Goal: Task Accomplishment & Management: Use online tool/utility

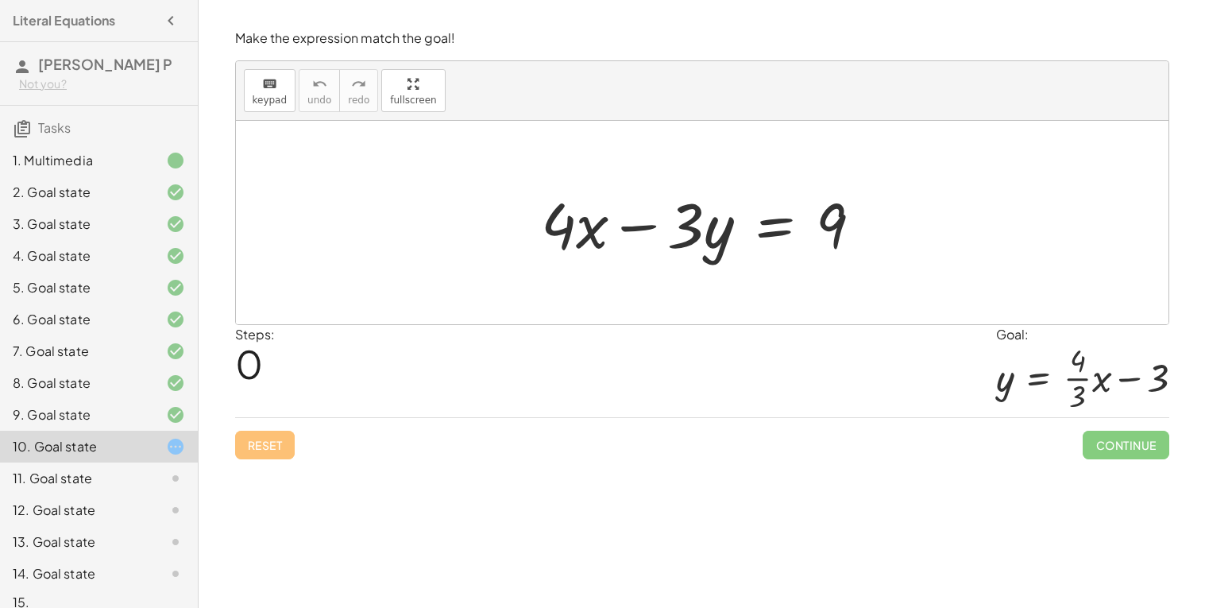
click at [777, 225] on div at bounding box center [708, 223] width 350 height 82
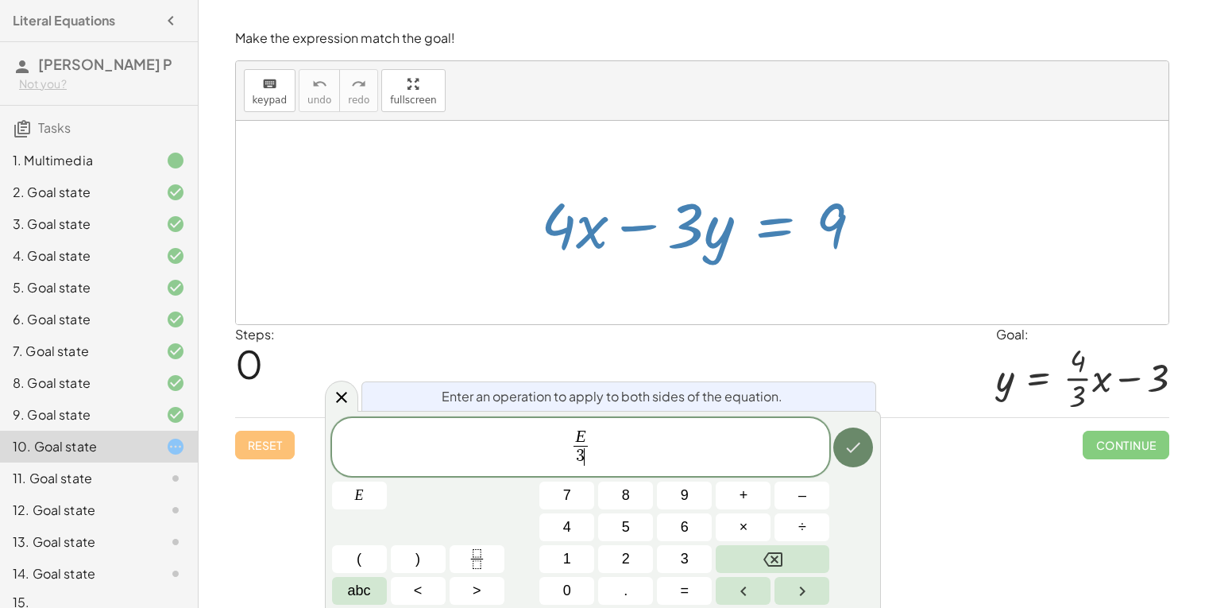
click at [856, 454] on icon "Done" at bounding box center [853, 447] width 19 height 19
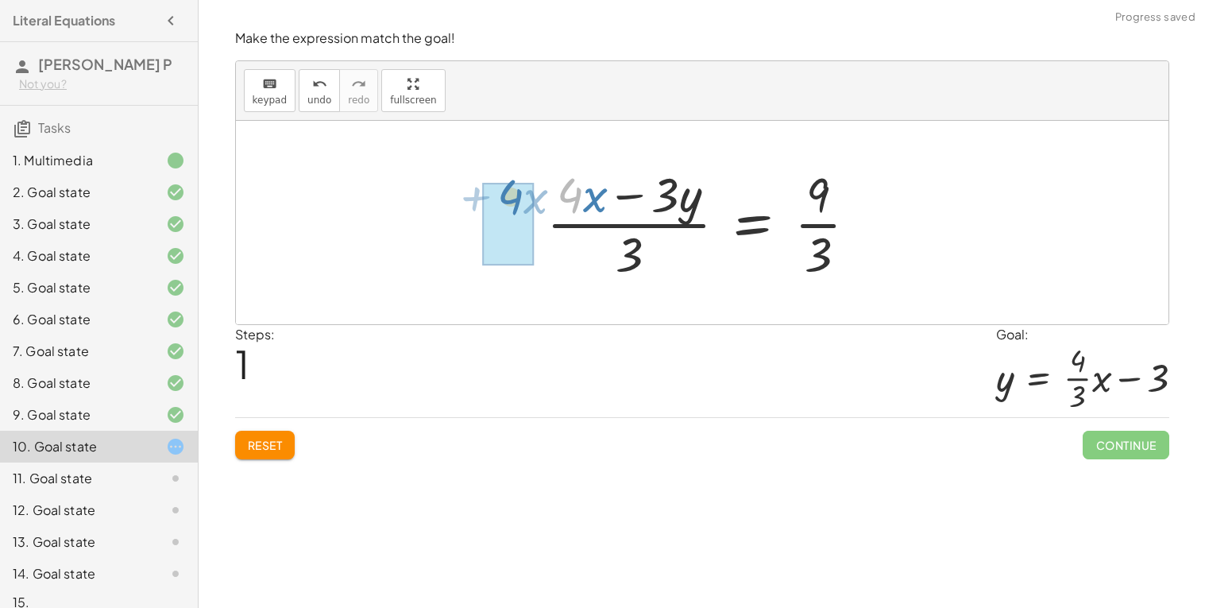
drag, startPoint x: 580, startPoint y: 199, endPoint x: 513, endPoint y: 200, distance: 66.7
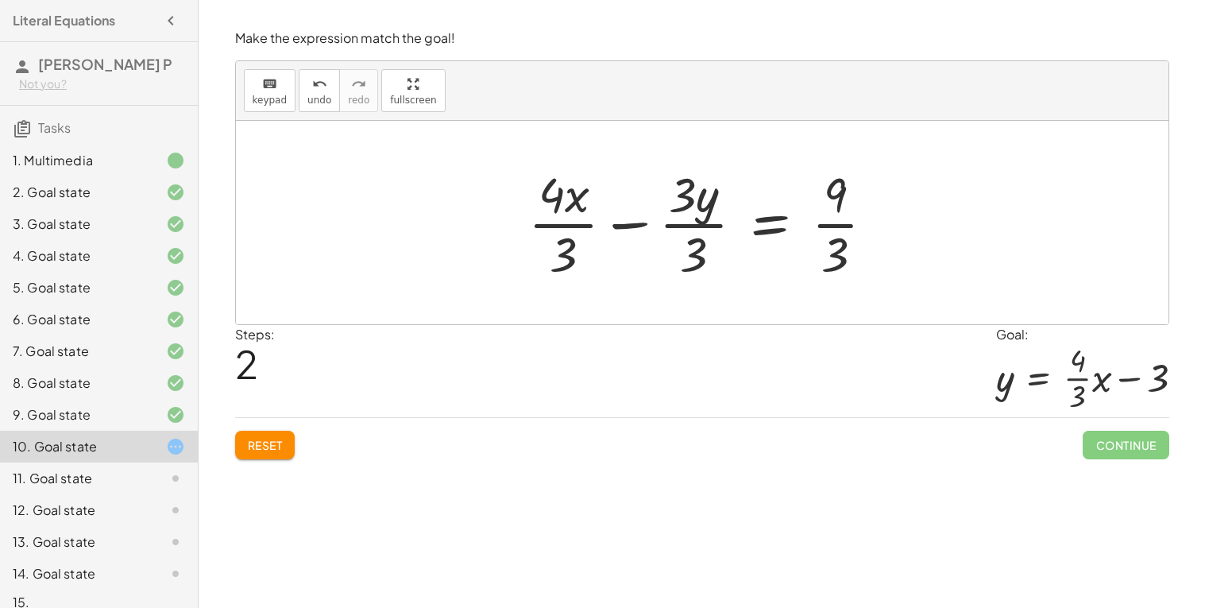
click at [837, 224] on div at bounding box center [707, 222] width 375 height 122
click at [708, 226] on div at bounding box center [702, 222] width 363 height 122
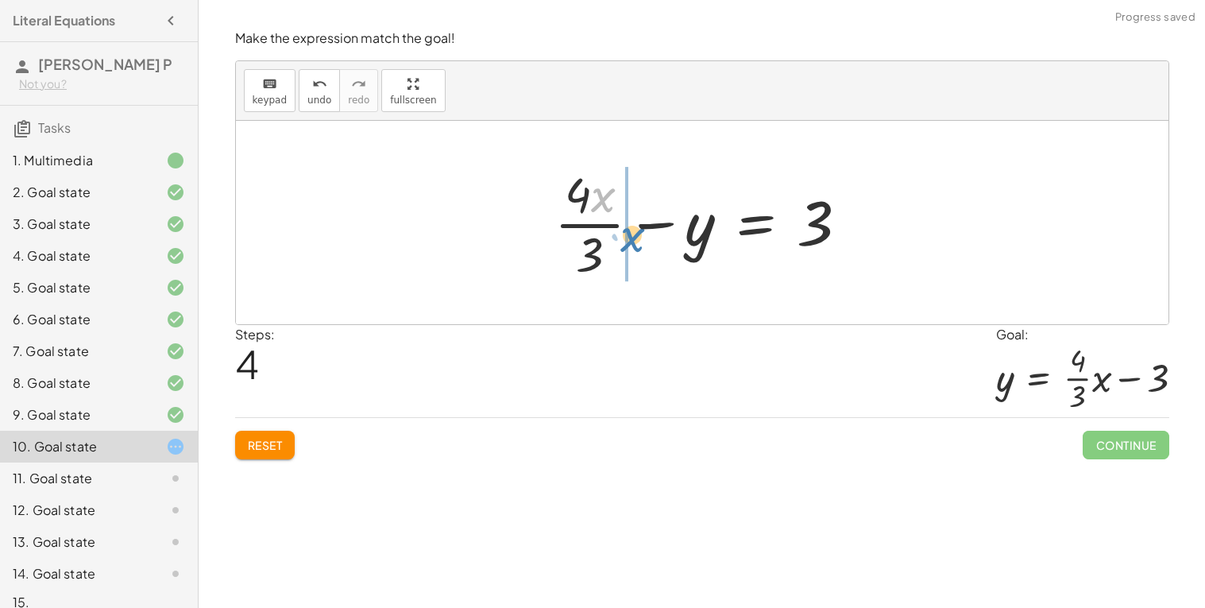
drag, startPoint x: 602, startPoint y: 195, endPoint x: 636, endPoint y: 234, distance: 51.3
click at [636, 234] on div at bounding box center [708, 222] width 323 height 122
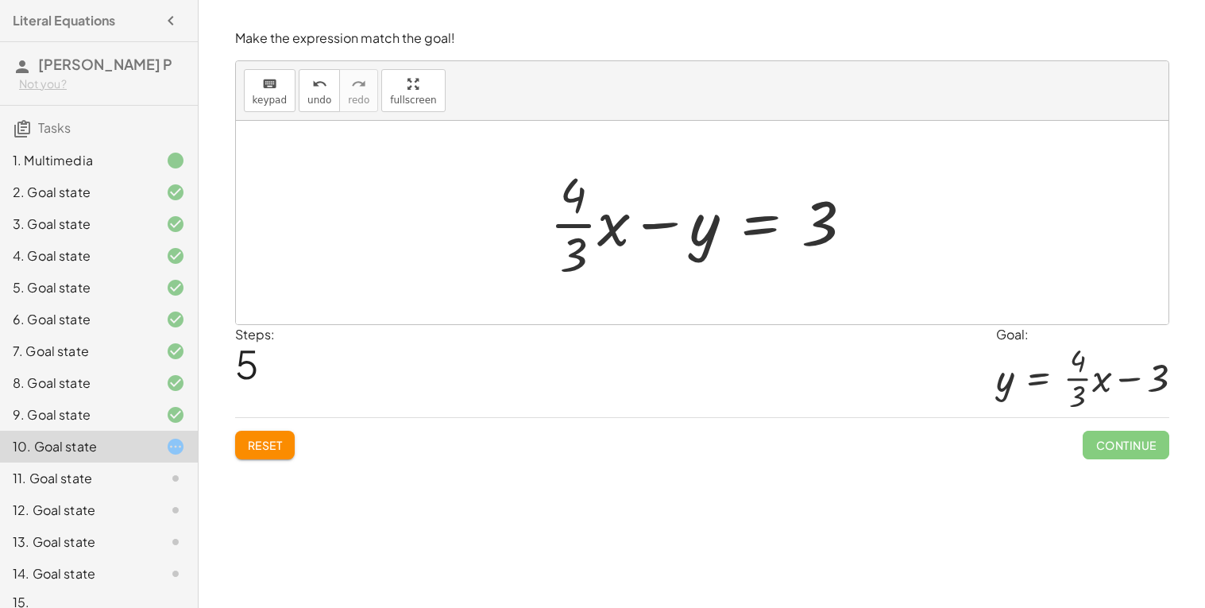
click at [765, 223] on div at bounding box center [708, 222] width 332 height 122
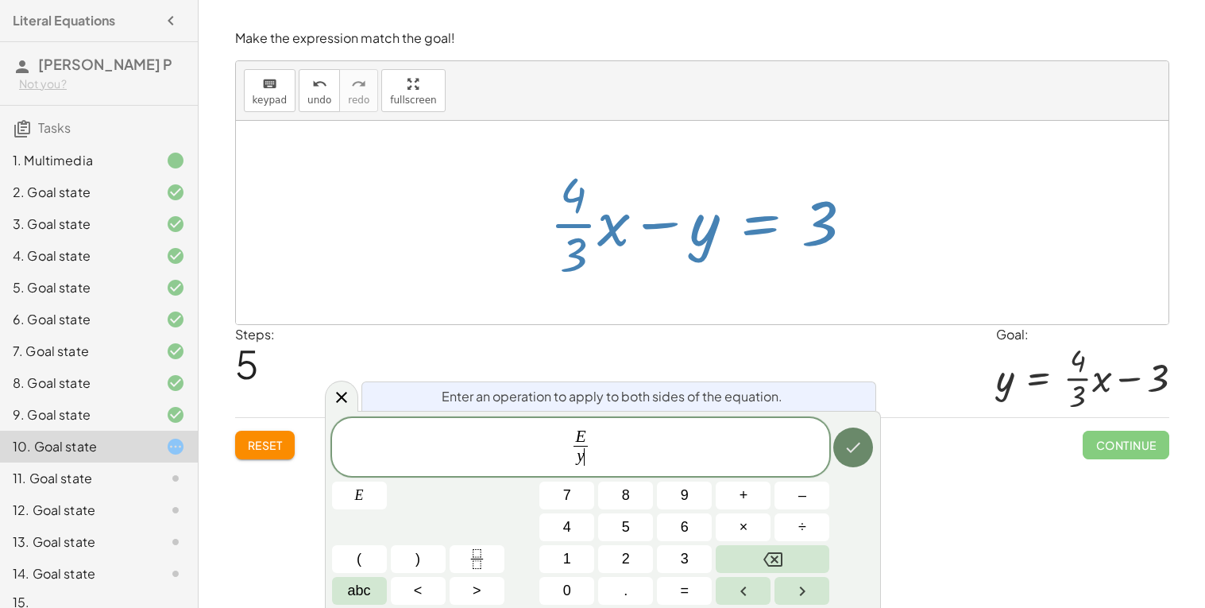
click at [847, 445] on icon "Done" at bounding box center [853, 447] width 19 height 19
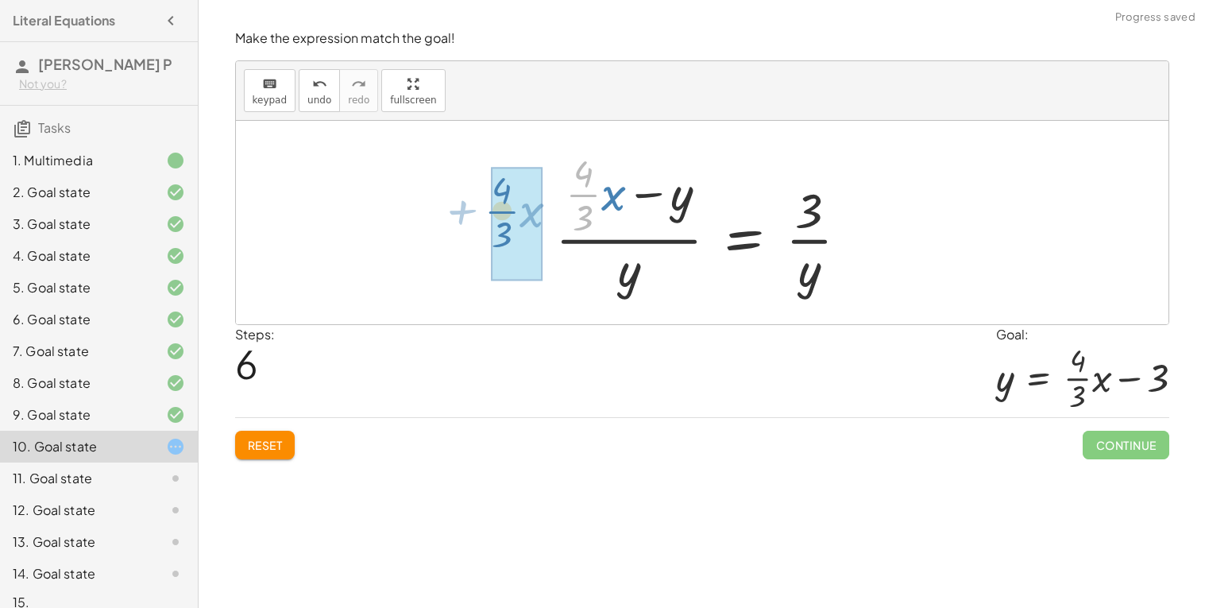
drag, startPoint x: 595, startPoint y: 192, endPoint x: 512, endPoint y: 209, distance: 84.3
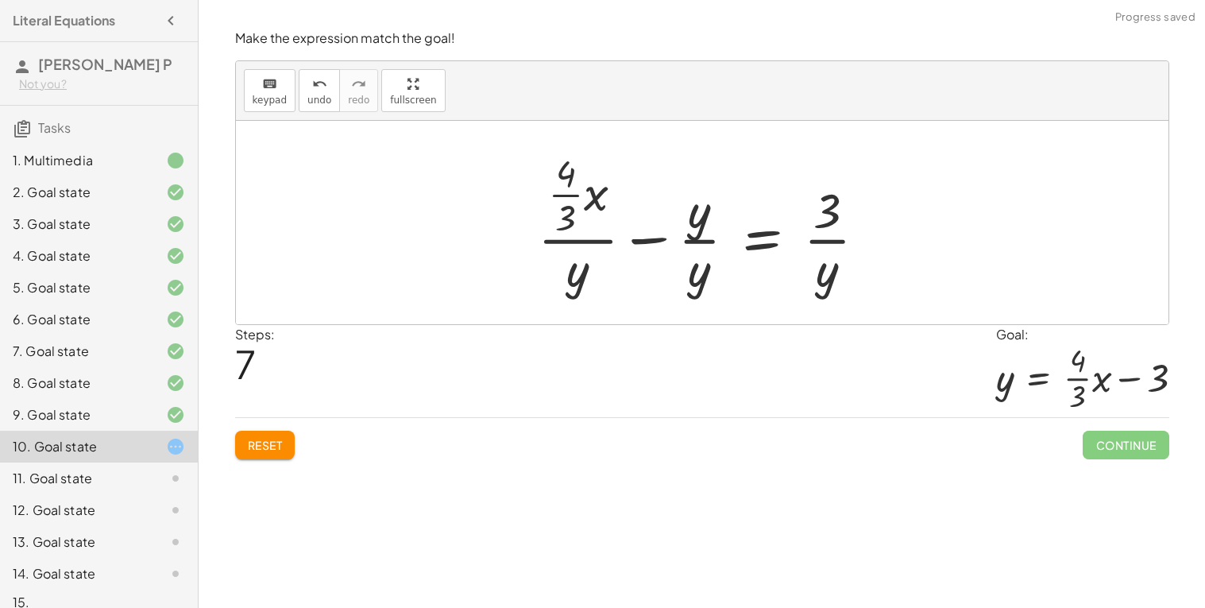
click at [698, 245] on div at bounding box center [709, 222] width 358 height 153
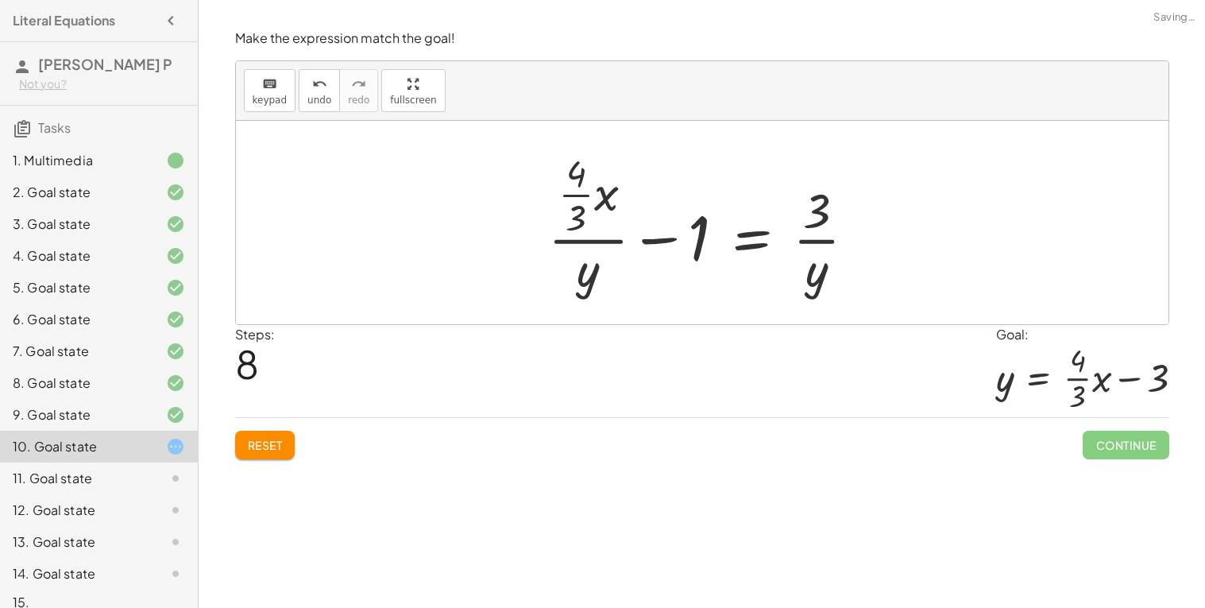
click at [602, 245] on div at bounding box center [708, 222] width 336 height 153
click at [280, 441] on span "Reset" at bounding box center [265, 445] width 35 height 14
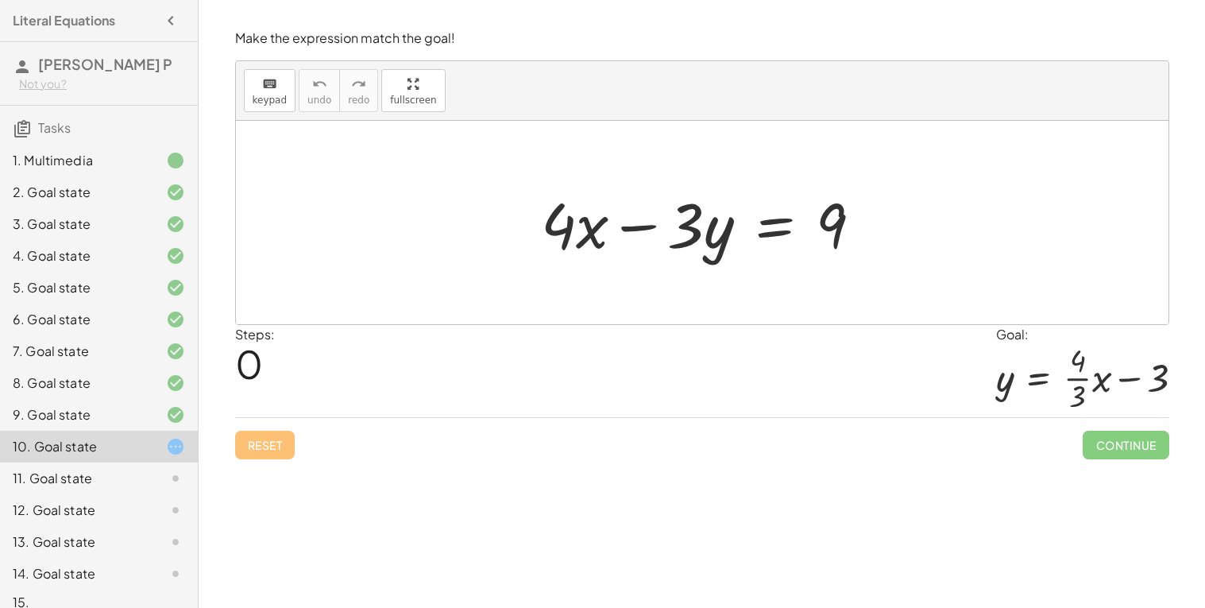
click at [778, 223] on div at bounding box center [708, 223] width 350 height 82
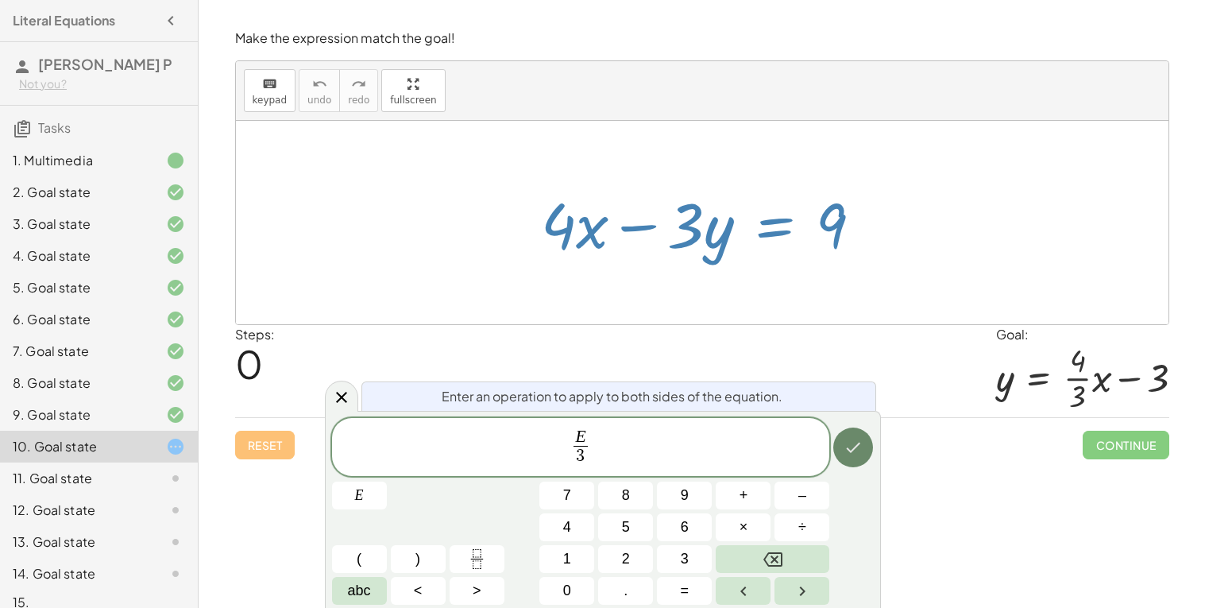
click at [845, 439] on icon "Done" at bounding box center [853, 447] width 19 height 19
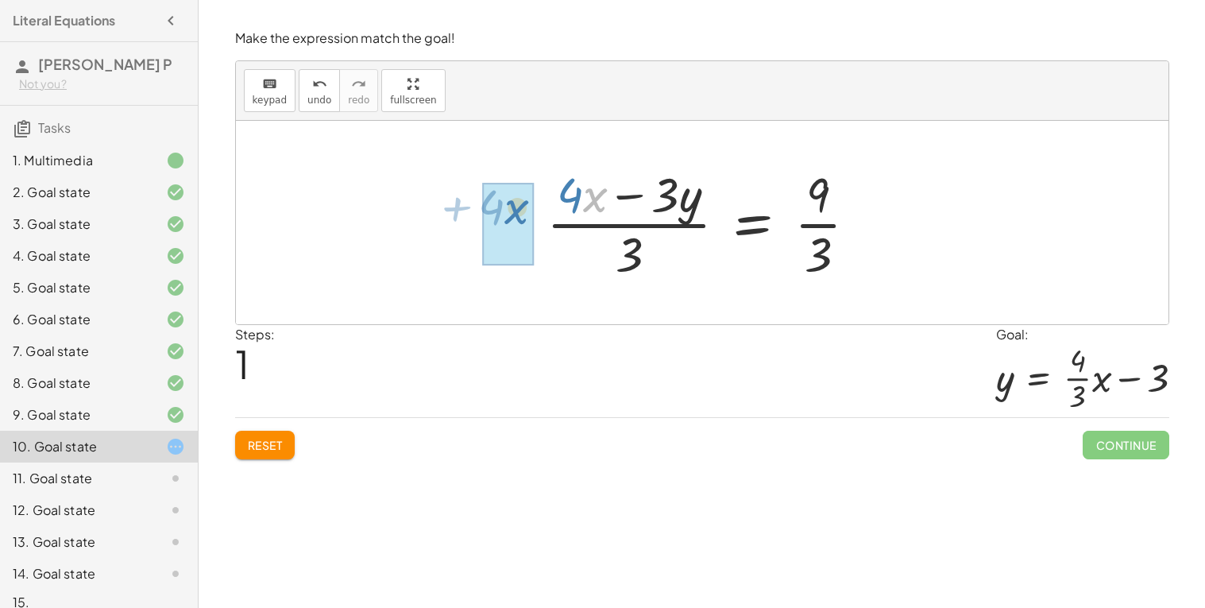
drag, startPoint x: 592, startPoint y: 188, endPoint x: 506, endPoint y: 199, distance: 86.6
click at [539, 199] on div at bounding box center [708, 222] width 339 height 122
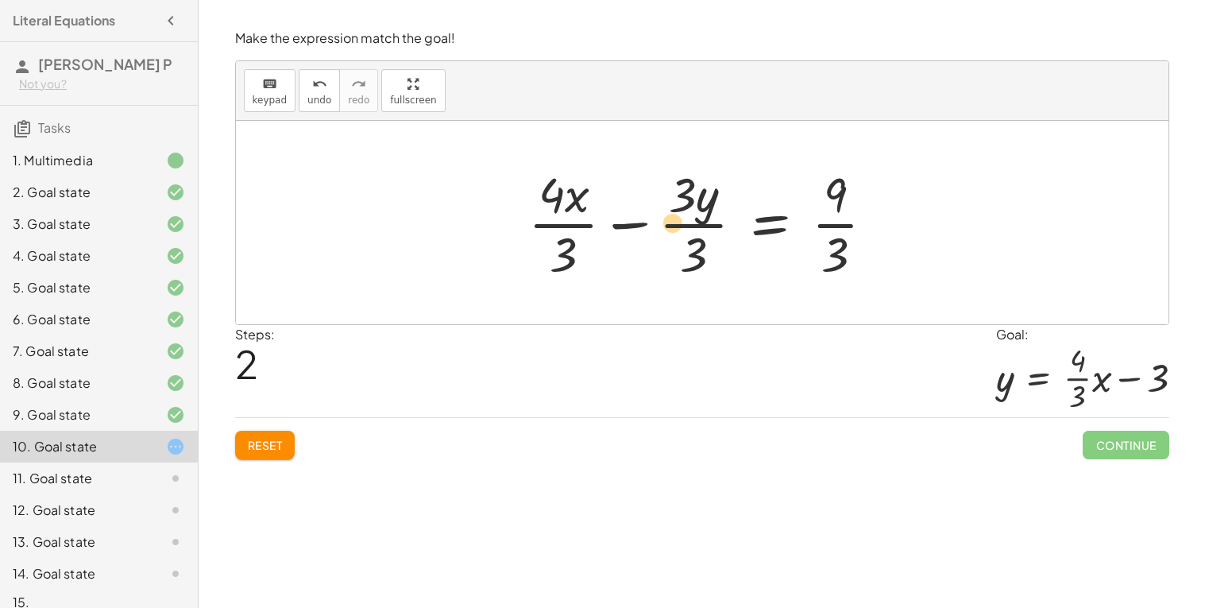
click at [690, 210] on div at bounding box center [707, 222] width 375 height 122
click at [685, 227] on div at bounding box center [707, 222] width 375 height 122
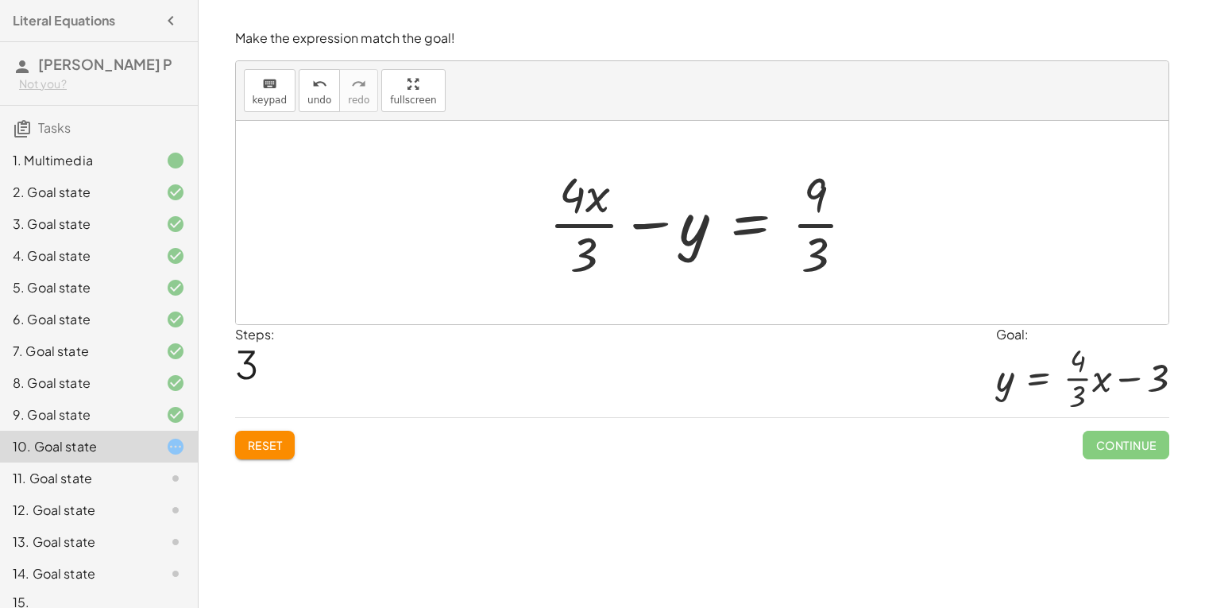
click at [265, 432] on button "Reset" at bounding box center [265, 445] width 60 height 29
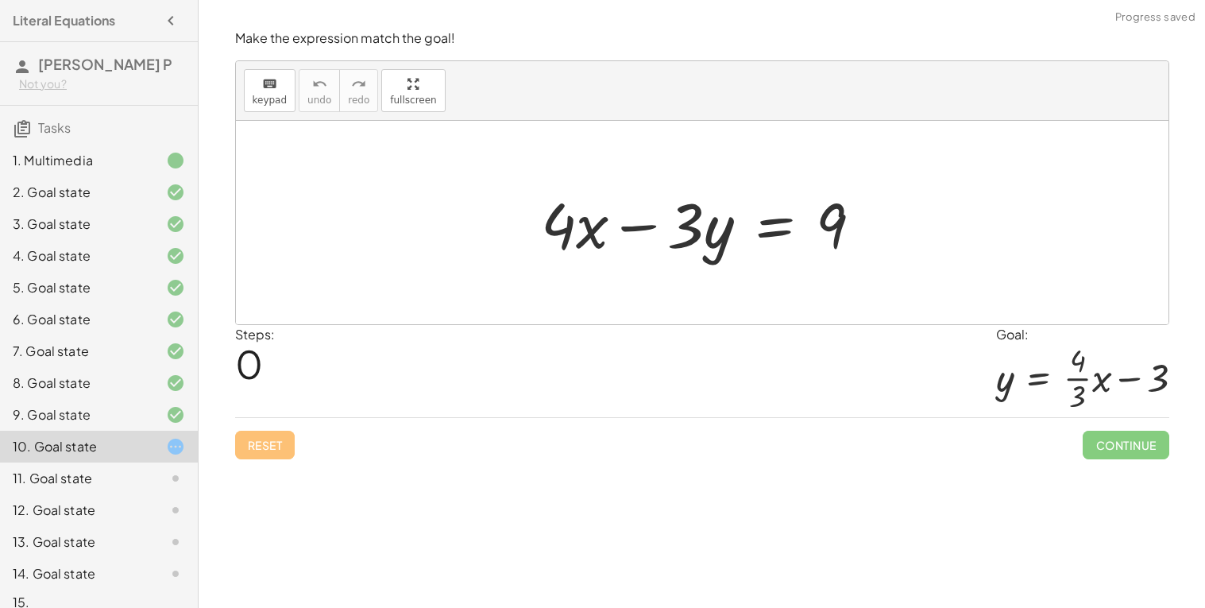
click at [773, 235] on div at bounding box center [708, 223] width 350 height 82
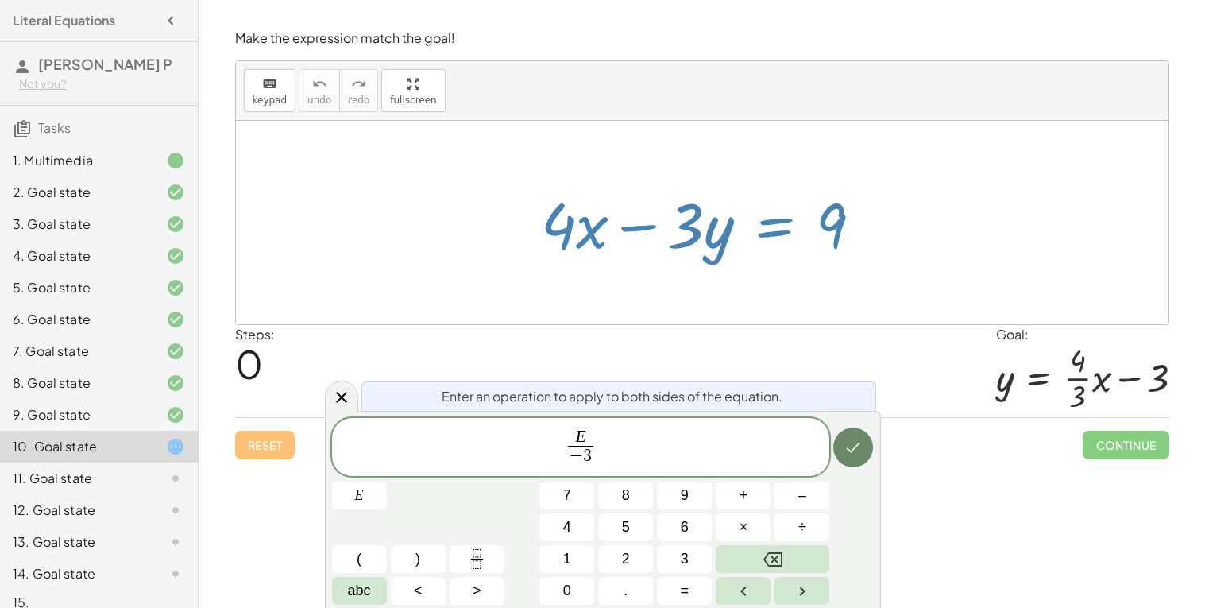
click at [861, 443] on icon "Done" at bounding box center [853, 447] width 19 height 19
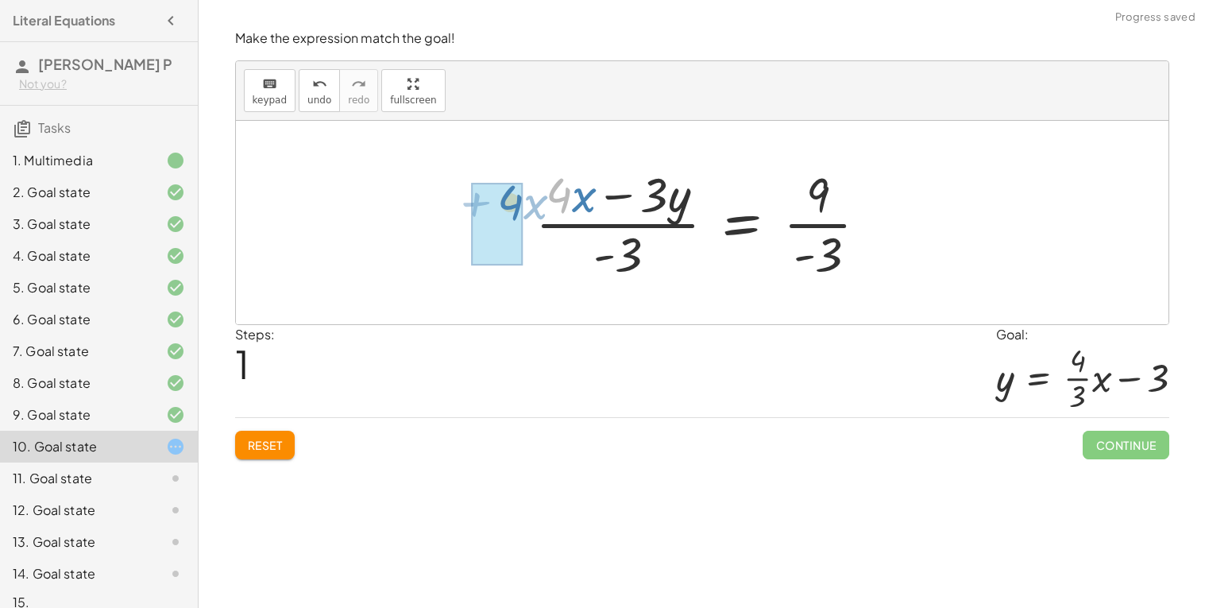
drag, startPoint x: 552, startPoint y: 195, endPoint x: 499, endPoint y: 204, distance: 53.9
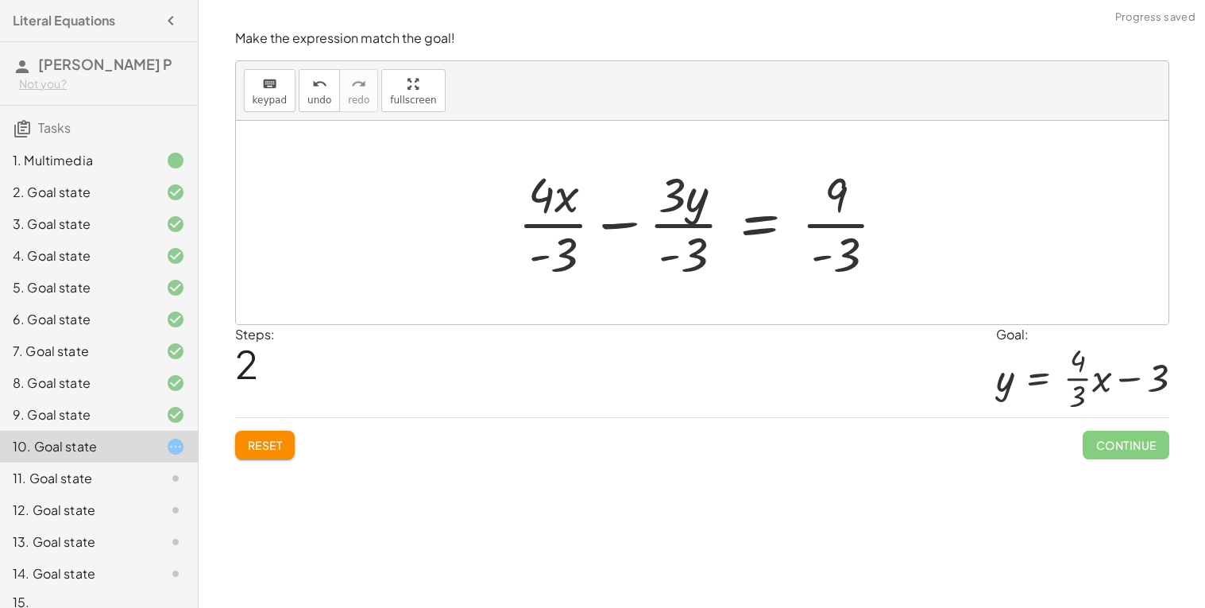
click at [823, 225] on div at bounding box center [708, 222] width 397 height 122
click at [679, 227] on div at bounding box center [708, 222] width 392 height 122
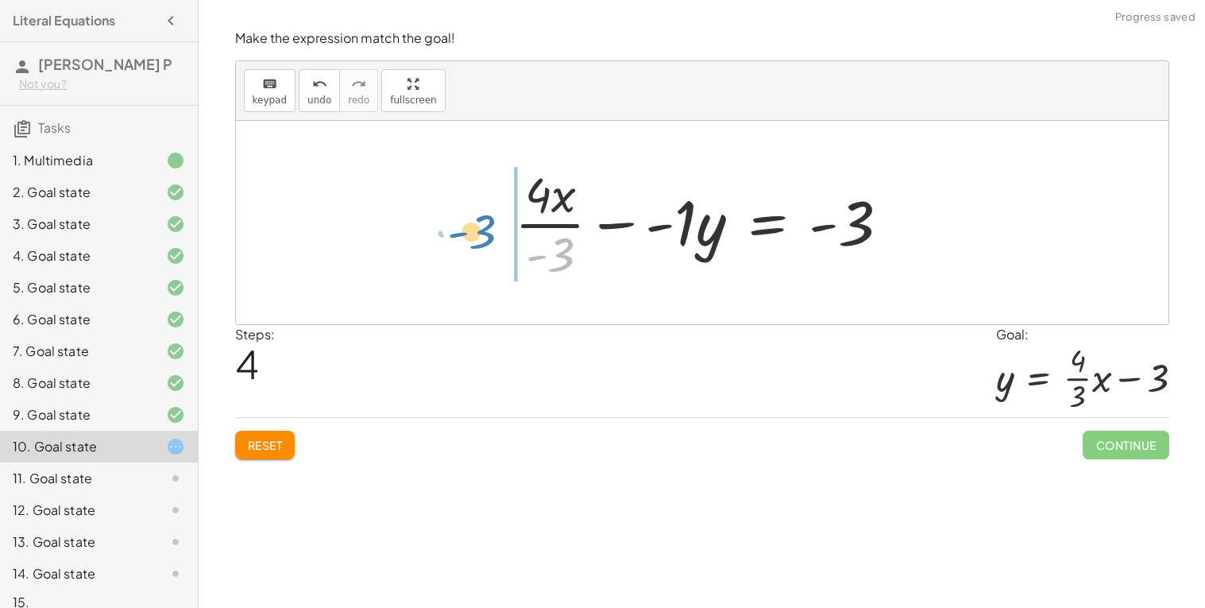
drag, startPoint x: 551, startPoint y: 257, endPoint x: 473, endPoint y: 226, distance: 84.5
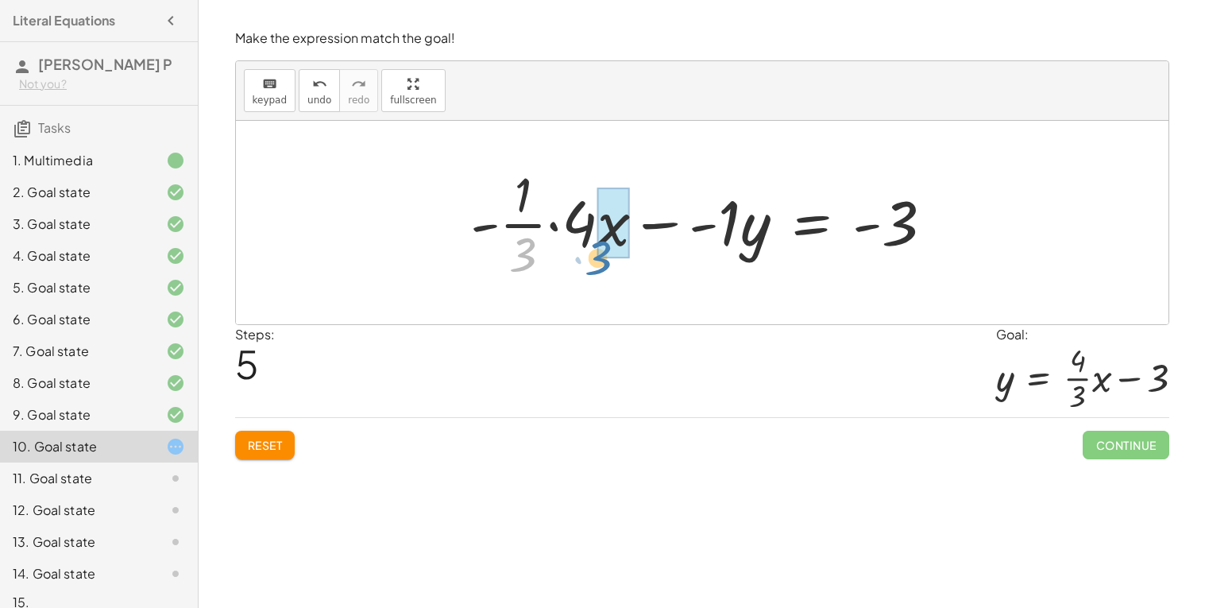
drag, startPoint x: 522, startPoint y: 253, endPoint x: 605, endPoint y: 261, distance: 83.0
click at [605, 261] on div at bounding box center [708, 222] width 492 height 122
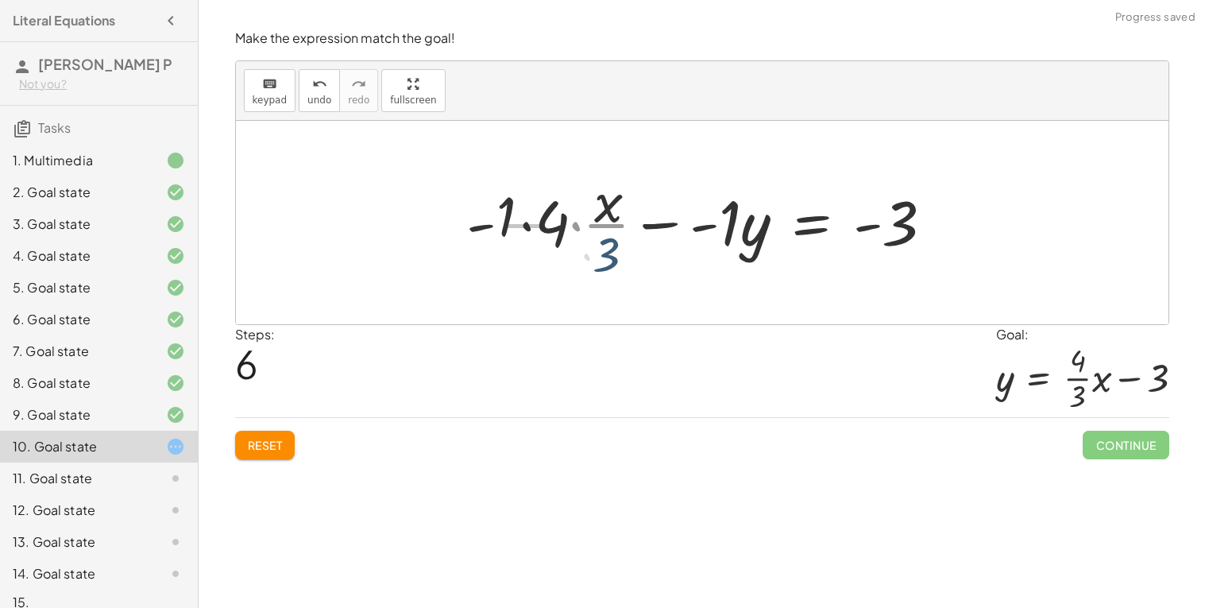
click at [601, 264] on div at bounding box center [706, 222] width 496 height 122
drag, startPoint x: 609, startPoint y: 254, endPoint x: 542, endPoint y: 228, distance: 71.7
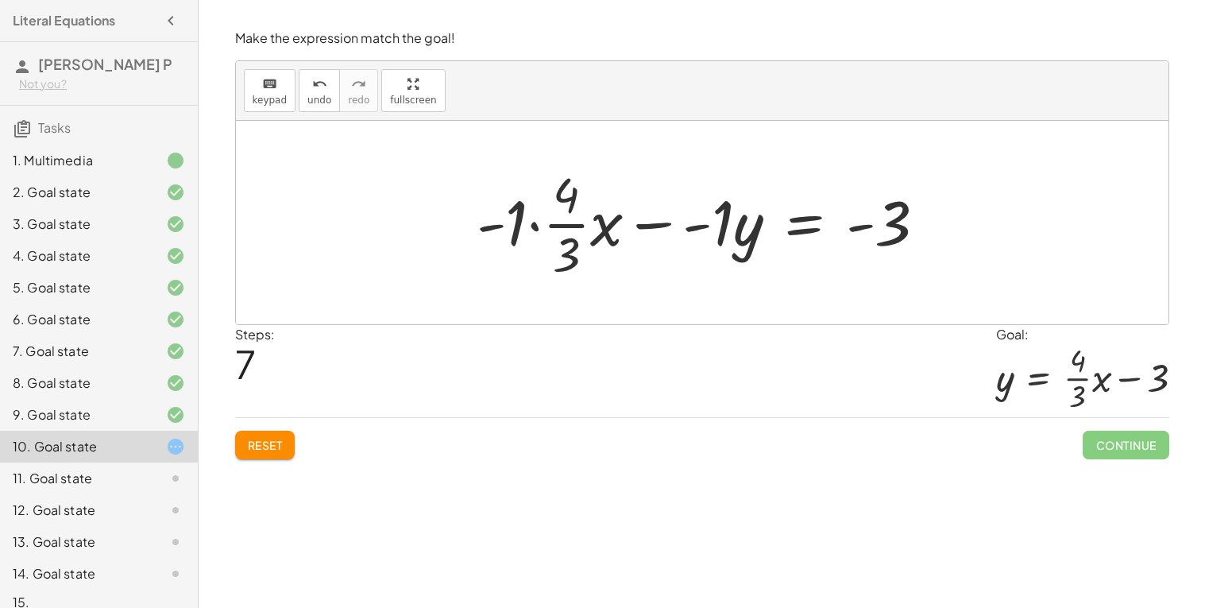
click at [512, 222] on div at bounding box center [708, 222] width 479 height 122
drag, startPoint x: 512, startPoint y: 222, endPoint x: 532, endPoint y: 207, distance: 24.9
click at [532, 207] on div at bounding box center [727, 222] width 442 height 122
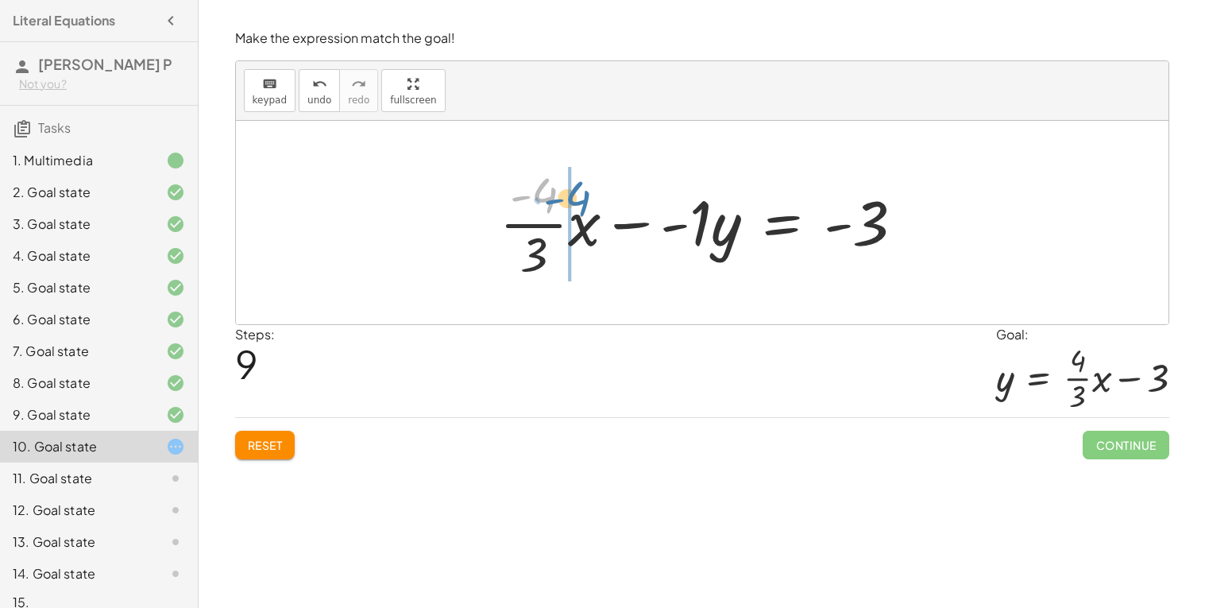
drag, startPoint x: 519, startPoint y: 187, endPoint x: 684, endPoint y: 222, distance: 168.9
click at [684, 222] on div at bounding box center [709, 222] width 434 height 122
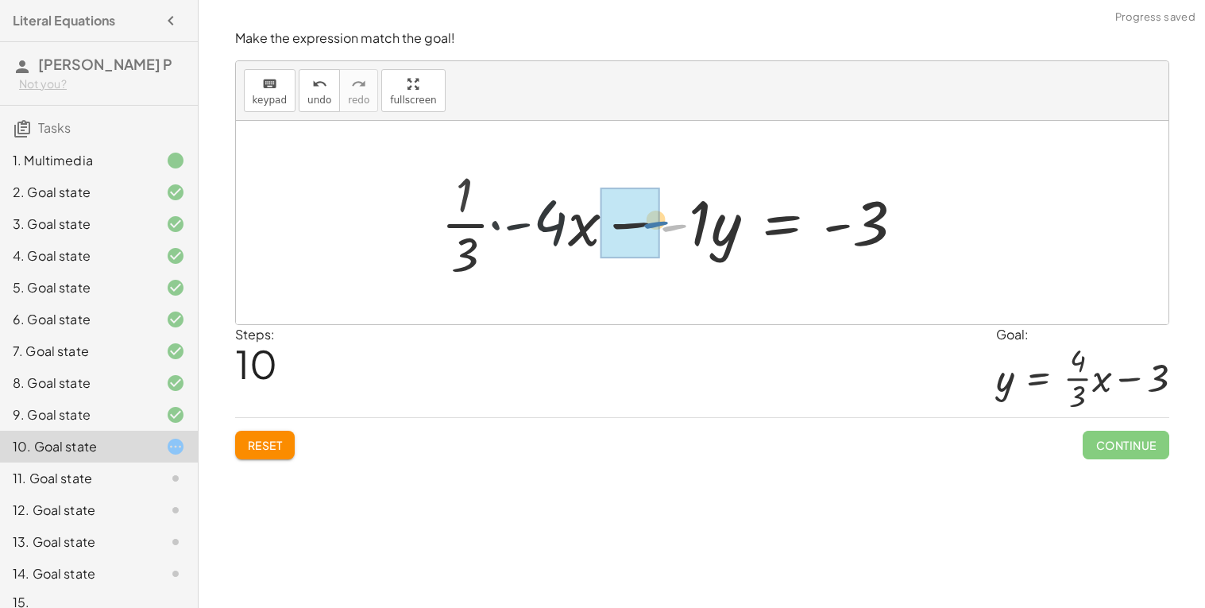
drag, startPoint x: 684, startPoint y: 222, endPoint x: 660, endPoint y: 217, distance: 24.3
click at [660, 217] on div at bounding box center [679, 222] width 492 height 122
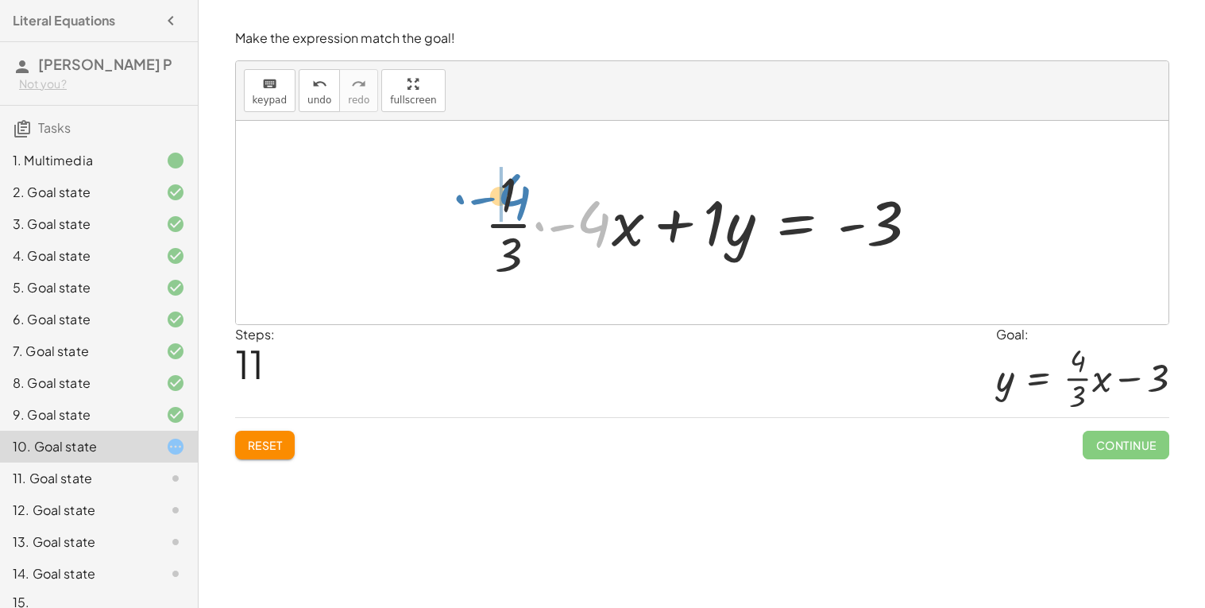
drag, startPoint x: 569, startPoint y: 226, endPoint x: 489, endPoint y: 197, distance: 85.2
click at [488, 197] on div at bounding box center [708, 222] width 462 height 122
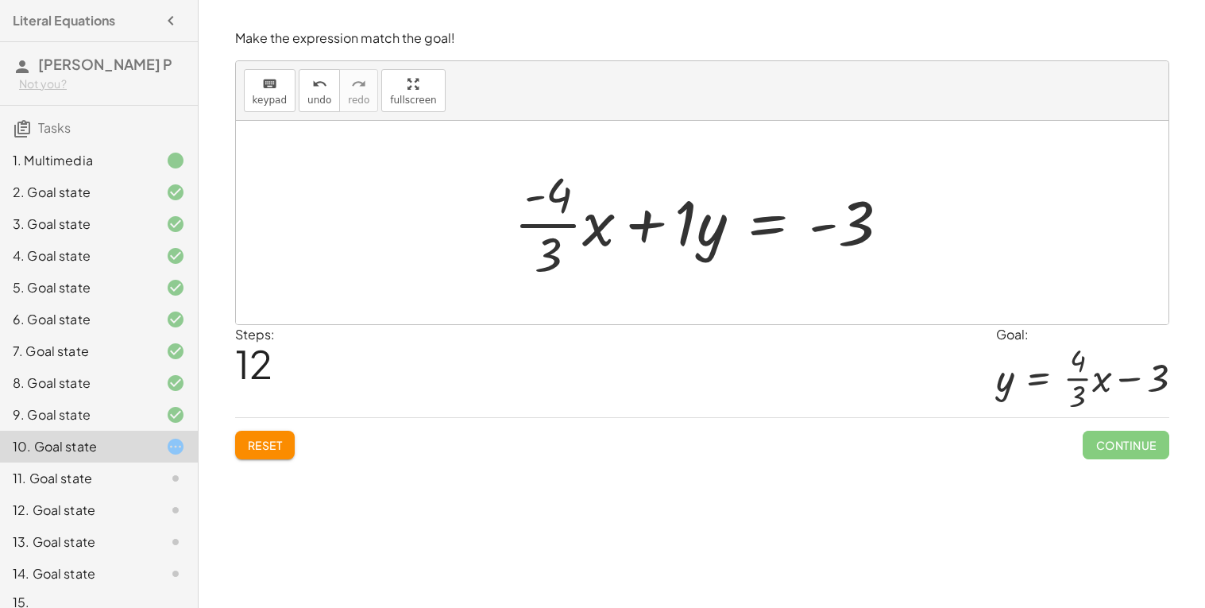
click at [671, 226] on div at bounding box center [708, 222] width 404 height 122
click at [694, 229] on div at bounding box center [708, 222] width 404 height 122
click at [715, 232] on div at bounding box center [719, 222] width 382 height 122
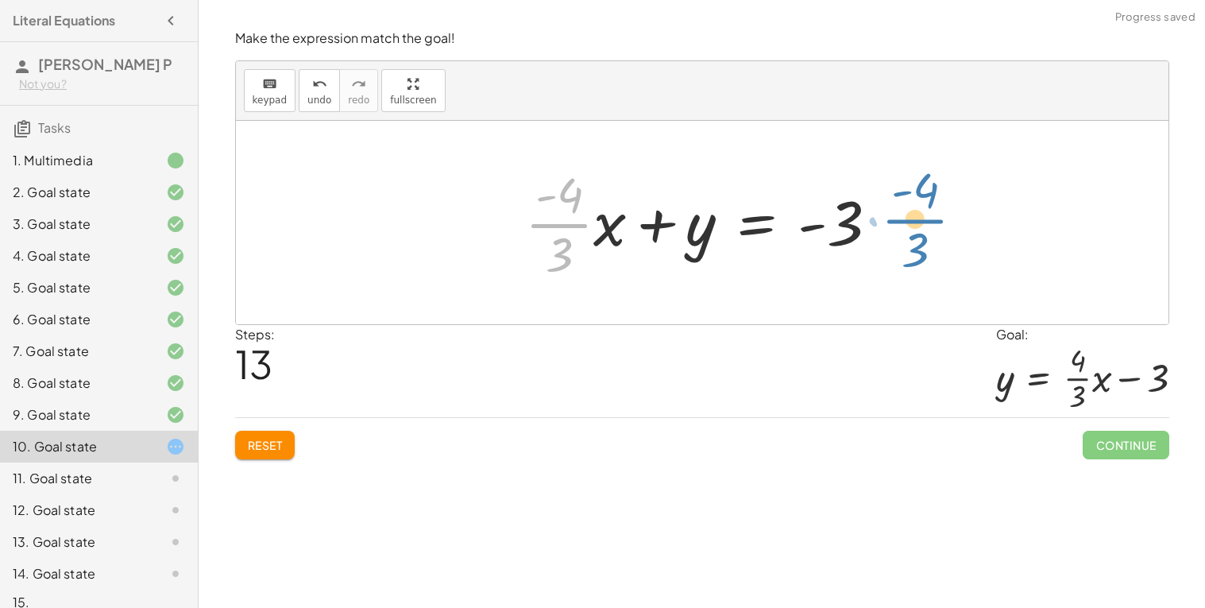
drag, startPoint x: 567, startPoint y: 228, endPoint x: 931, endPoint y: 221, distance: 364.0
click at [1087, 477] on div "Welcome to Graspable Math 👋 Graspable Math lets you use touch or mouse gestures…" at bounding box center [702, 304] width 1007 height 608
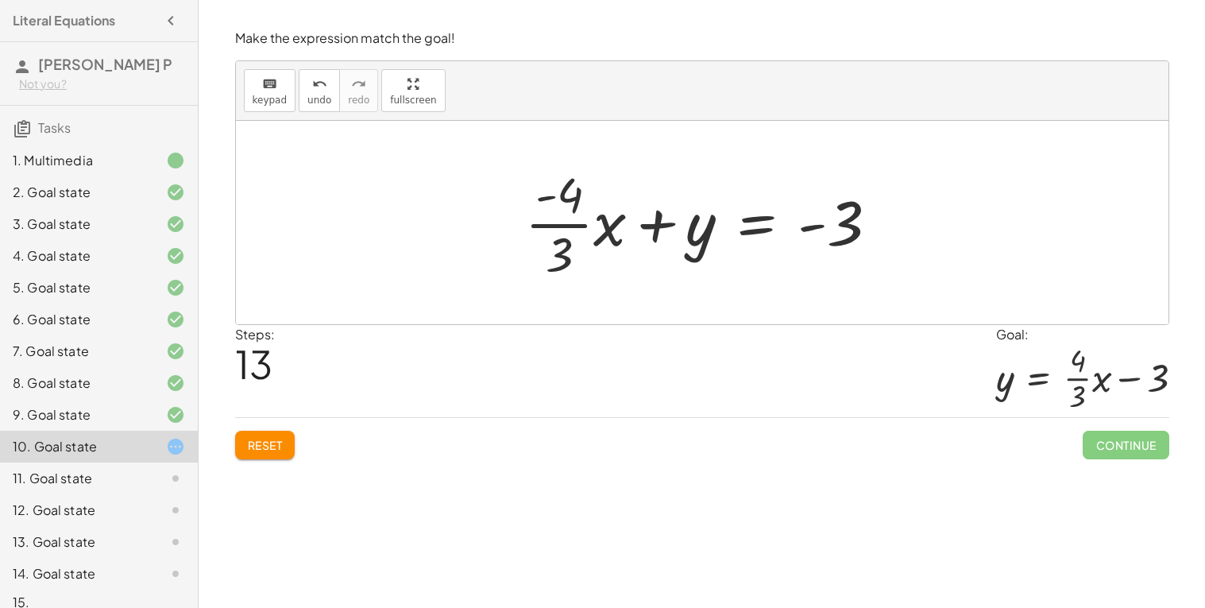
click at [248, 449] on span "Reset" at bounding box center [265, 445] width 35 height 14
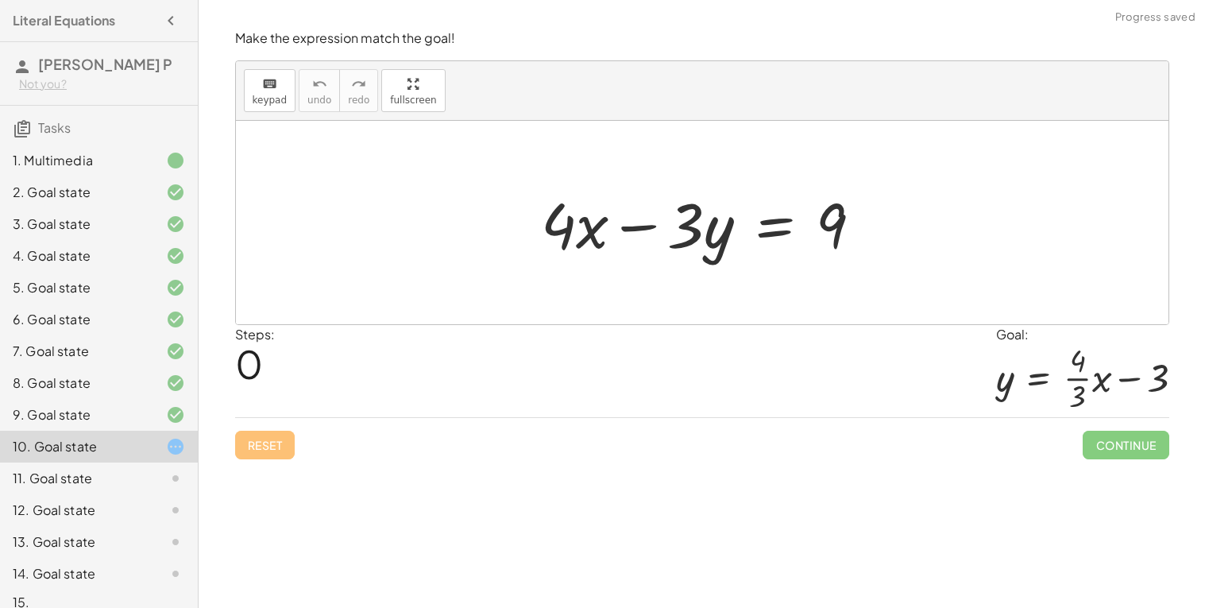
click at [769, 233] on div at bounding box center [708, 223] width 350 height 82
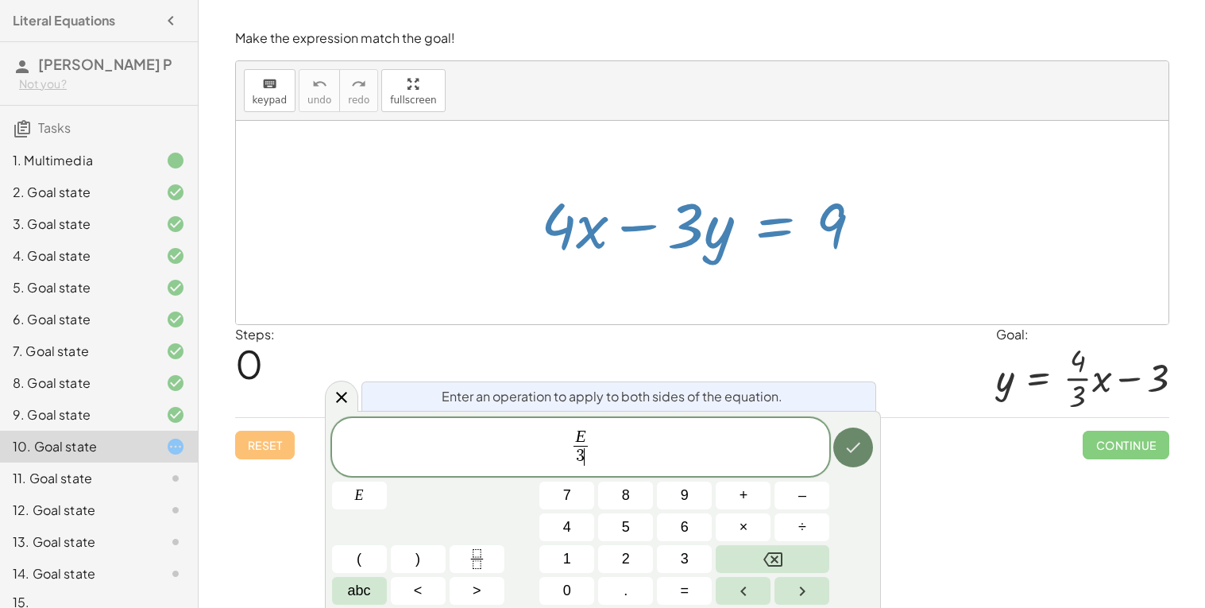
click at [859, 450] on icon "Done" at bounding box center [853, 447] width 19 height 19
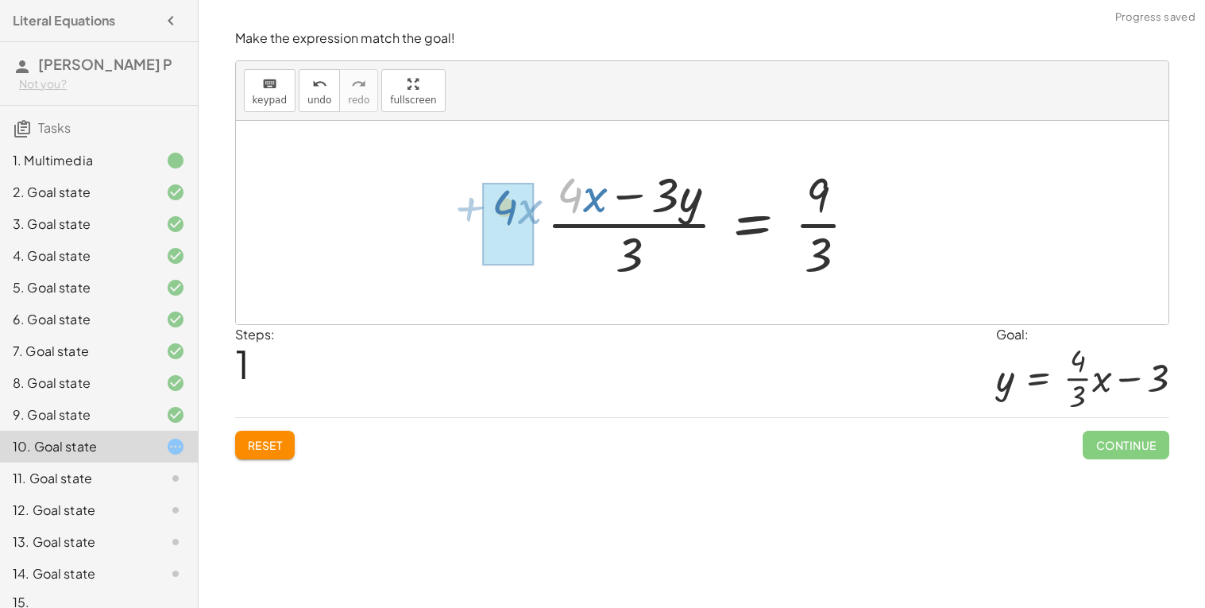
drag, startPoint x: 578, startPoint y: 193, endPoint x: 510, endPoint y: 207, distance: 69.6
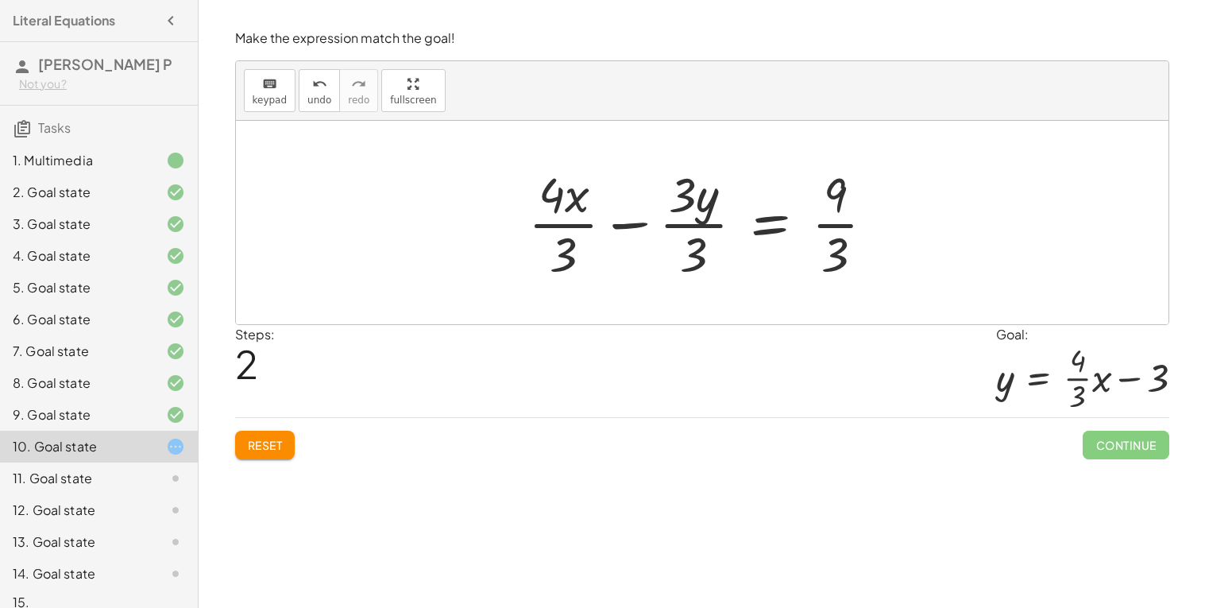
click at [830, 226] on div at bounding box center [707, 222] width 375 height 122
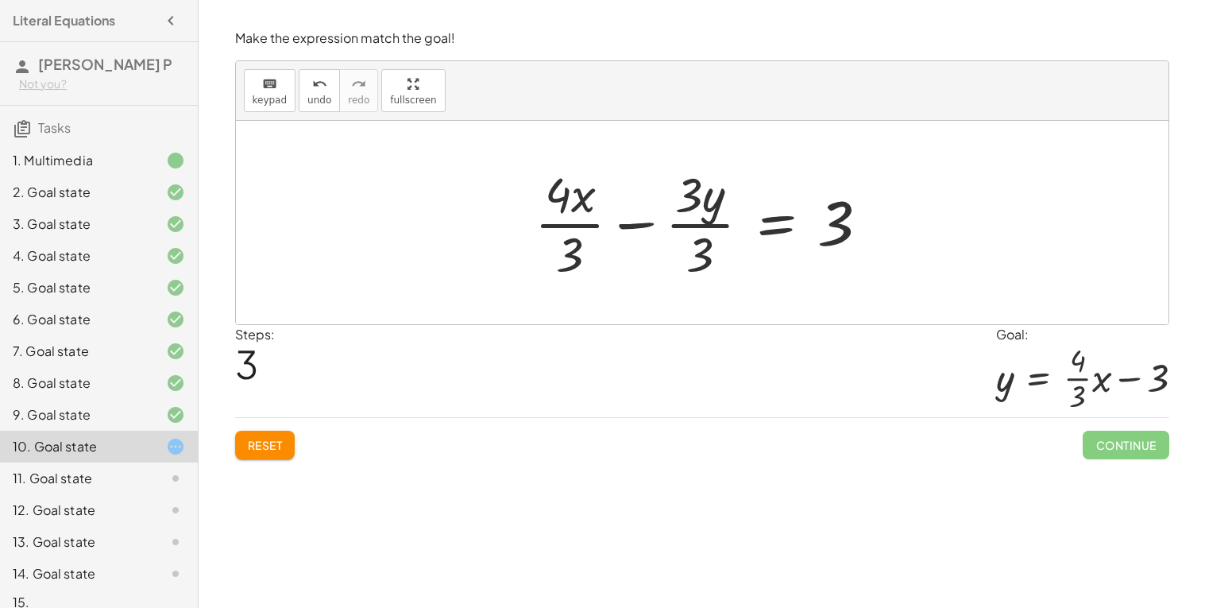
click at [691, 228] on div at bounding box center [708, 222] width 363 height 122
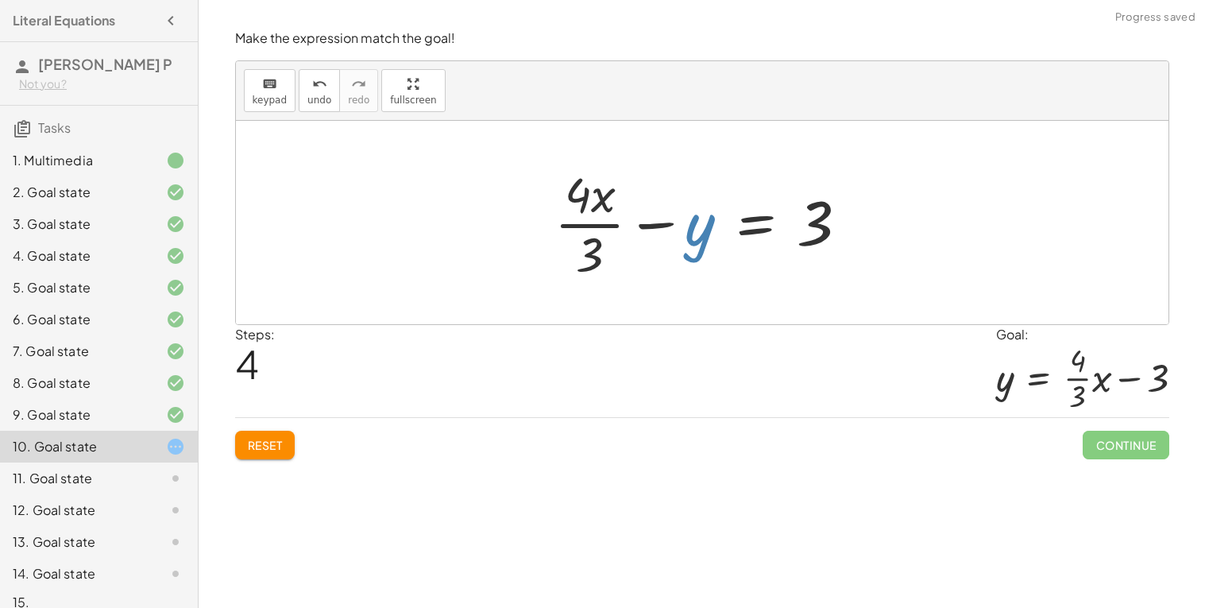
click at [691, 228] on div at bounding box center [708, 222] width 323 height 122
drag, startPoint x: 691, startPoint y: 228, endPoint x: 513, endPoint y: 231, distance: 178.0
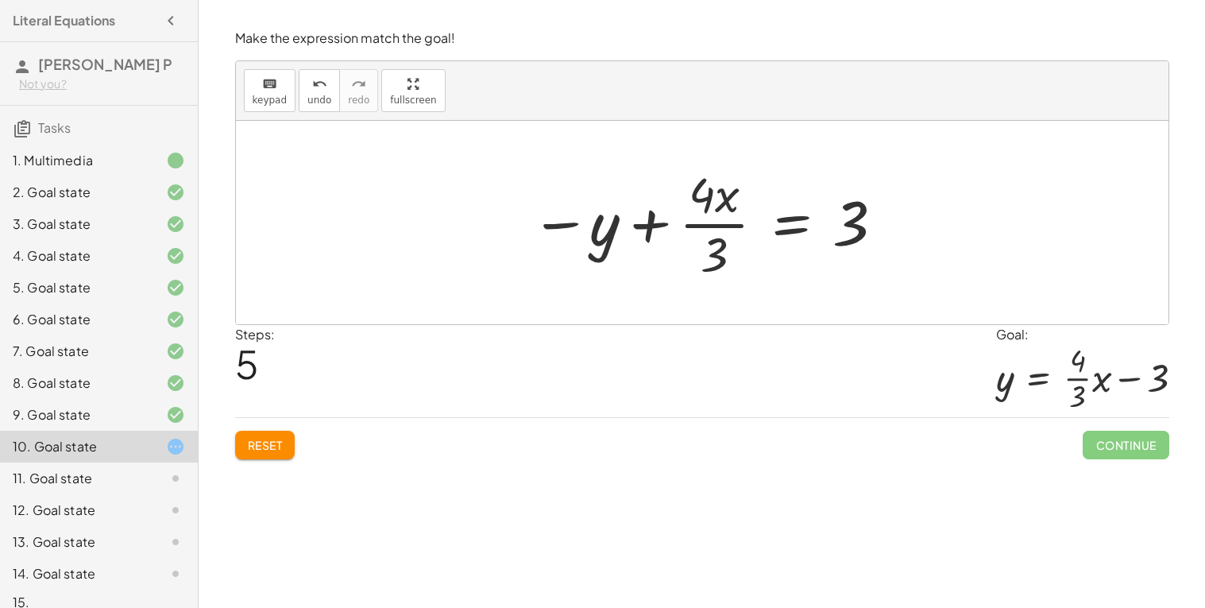
click at [853, 213] on div at bounding box center [709, 222] width 372 height 122
click at [794, 227] on div at bounding box center [709, 222] width 372 height 122
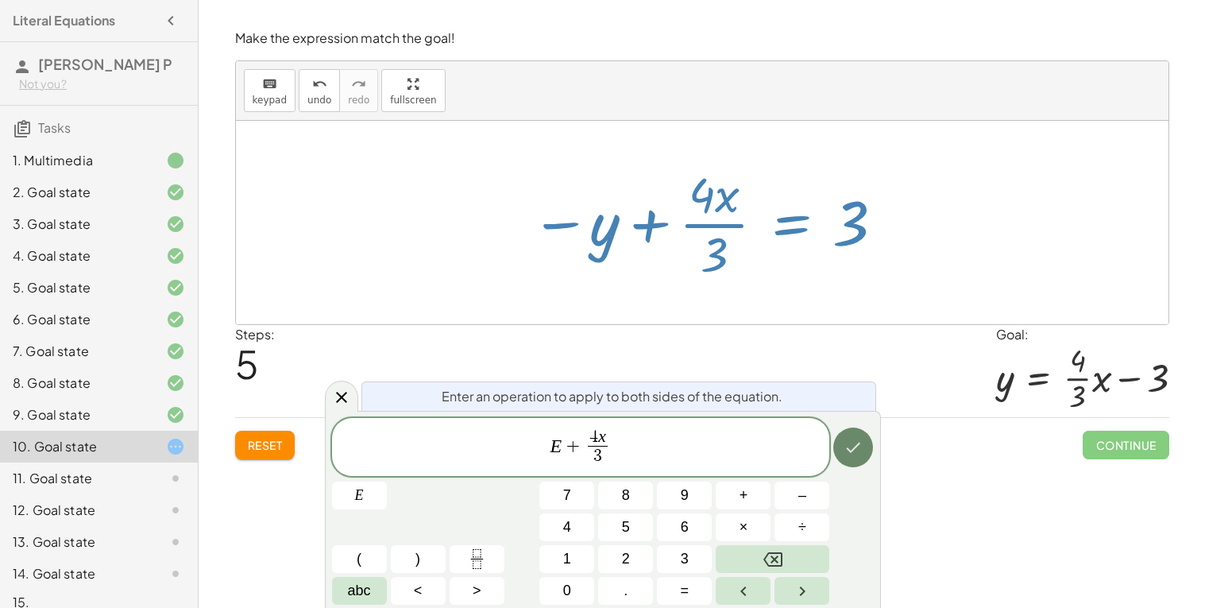
click at [849, 449] on icon "Done" at bounding box center [854, 448] width 14 height 10
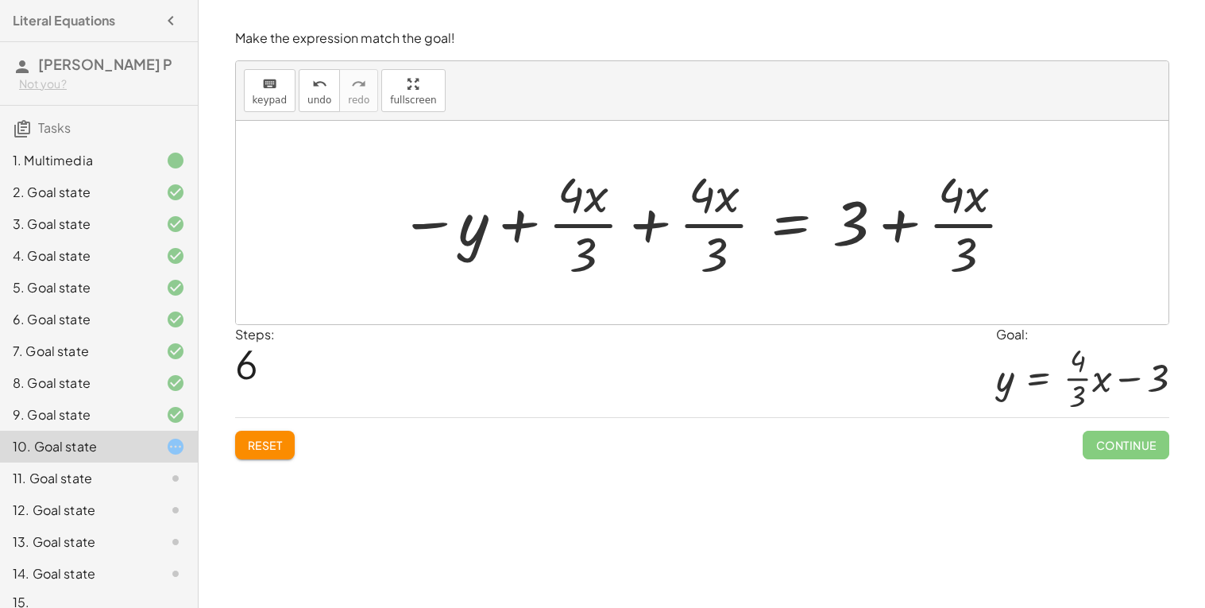
click at [661, 227] on div at bounding box center [708, 222] width 633 height 122
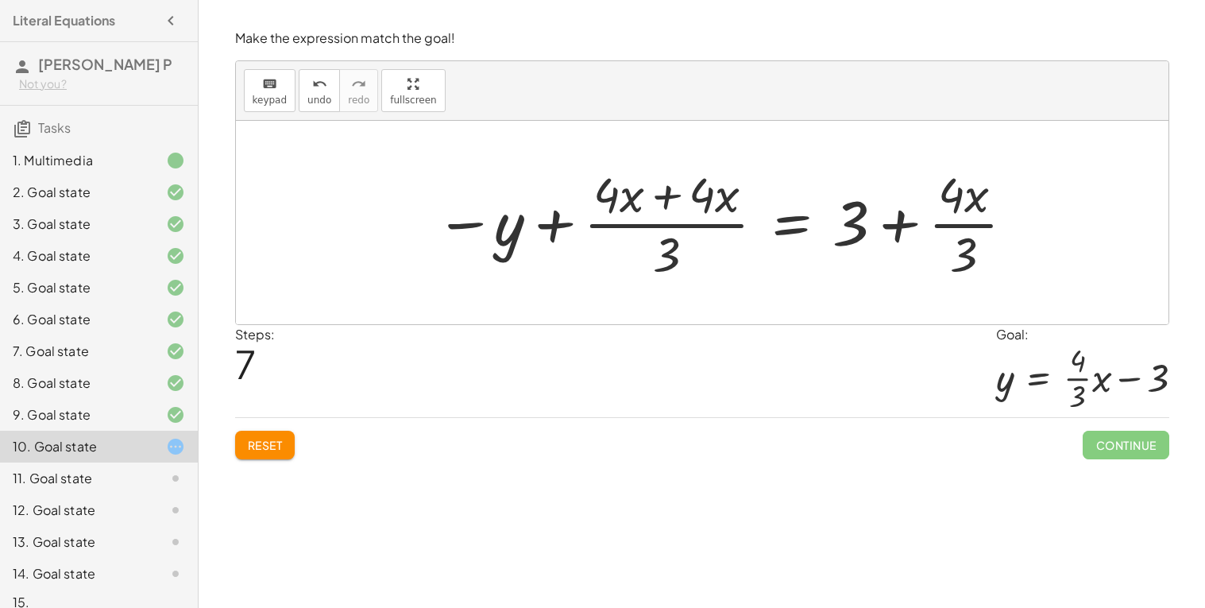
click at [664, 198] on div at bounding box center [725, 222] width 597 height 122
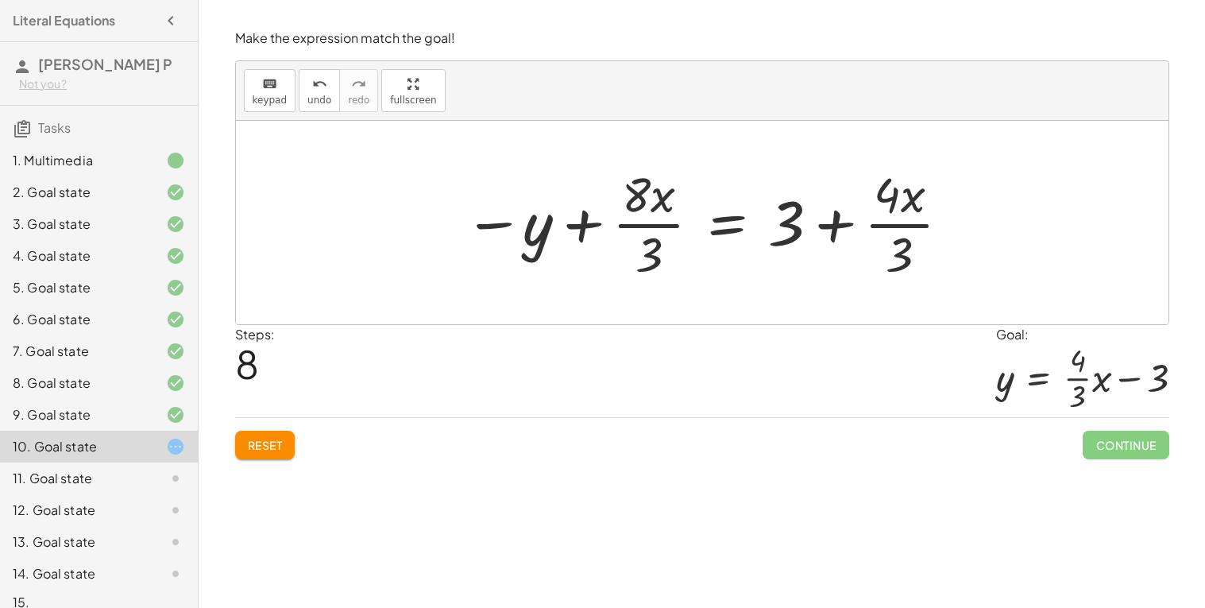
click at [0, 0] on div "Make the expression match the goal! keyboard keypad undo undo redo redo fullscr…" at bounding box center [0, 0] width 0 height 0
click at [276, 459] on button "Reset" at bounding box center [265, 445] width 60 height 29
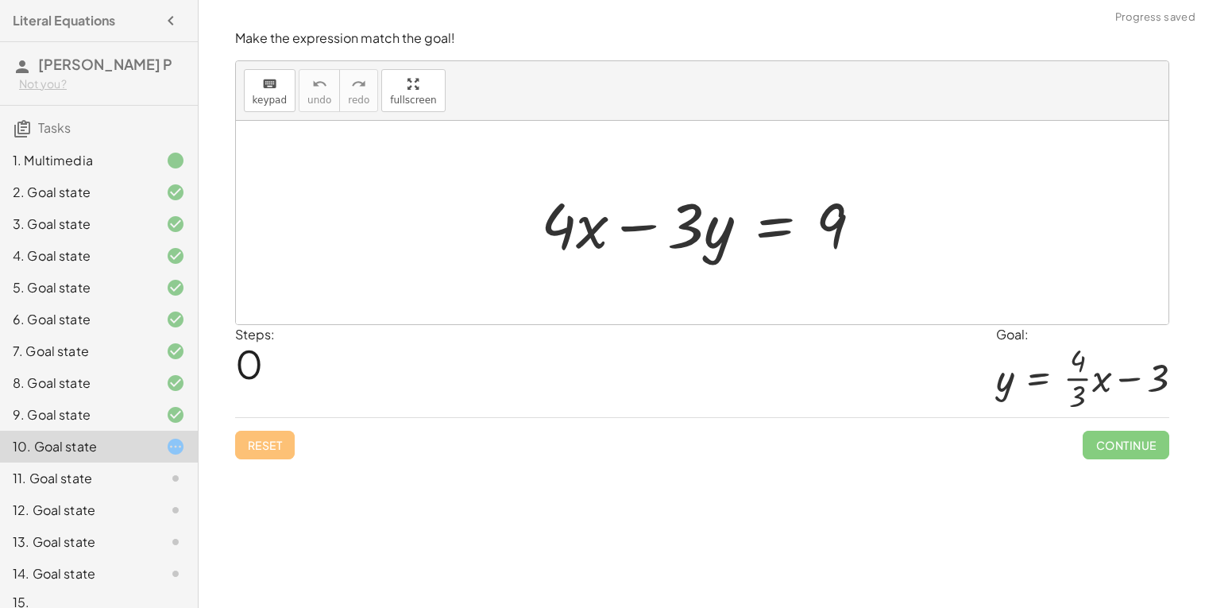
click at [779, 227] on div at bounding box center [708, 223] width 350 height 82
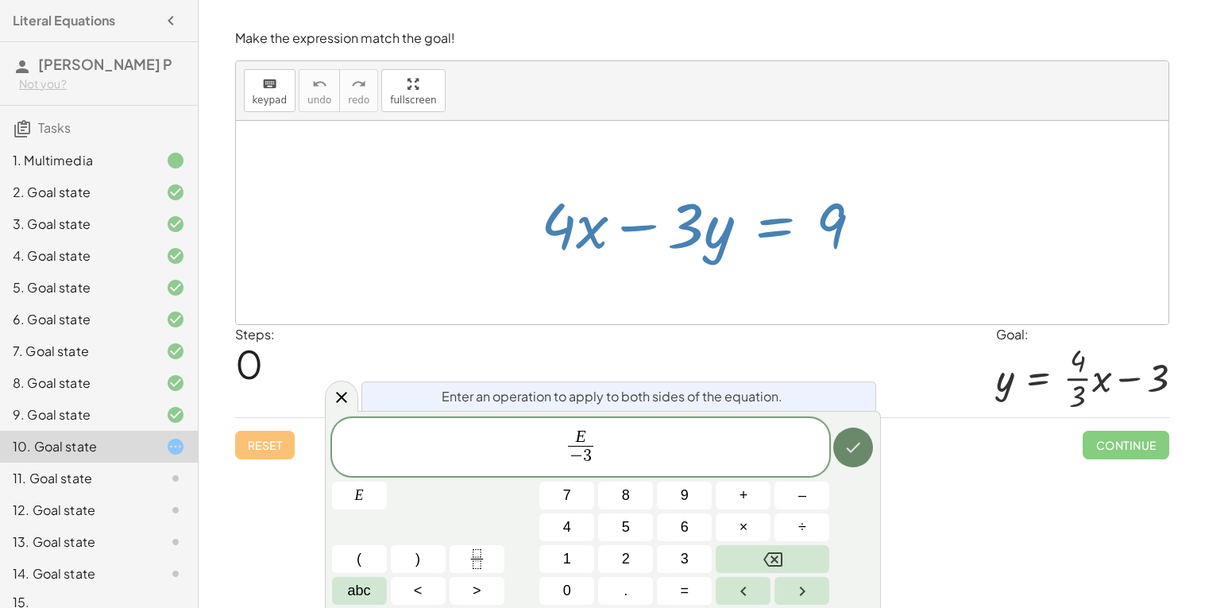
click at [860, 443] on icon "Done" at bounding box center [853, 447] width 19 height 19
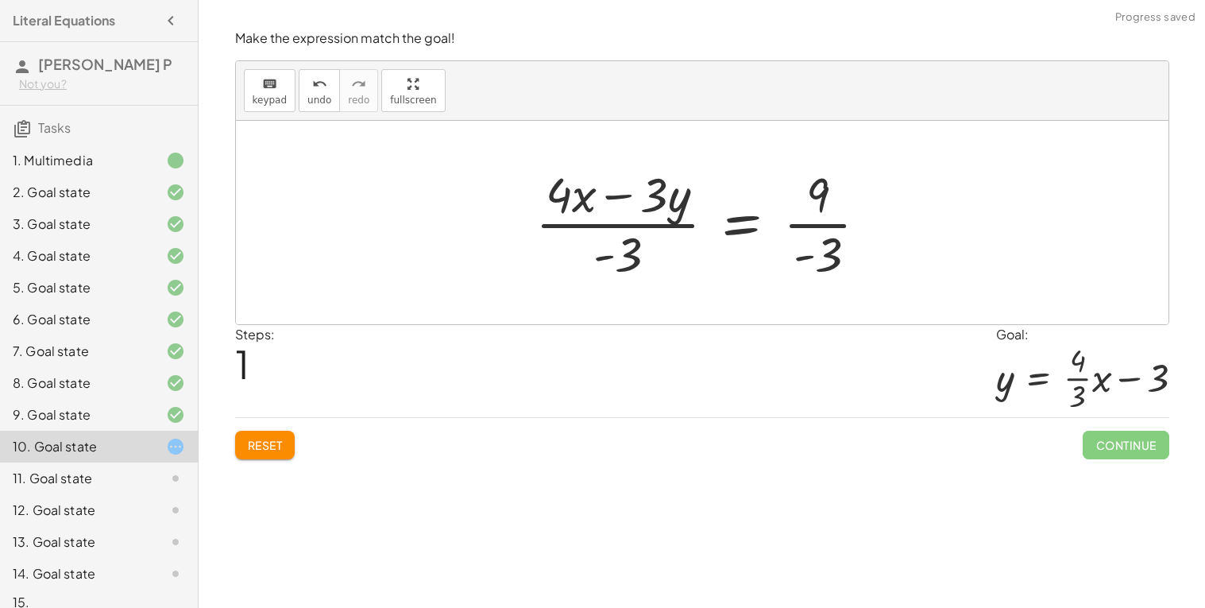
click at [843, 226] on div at bounding box center [709, 222] width 362 height 122
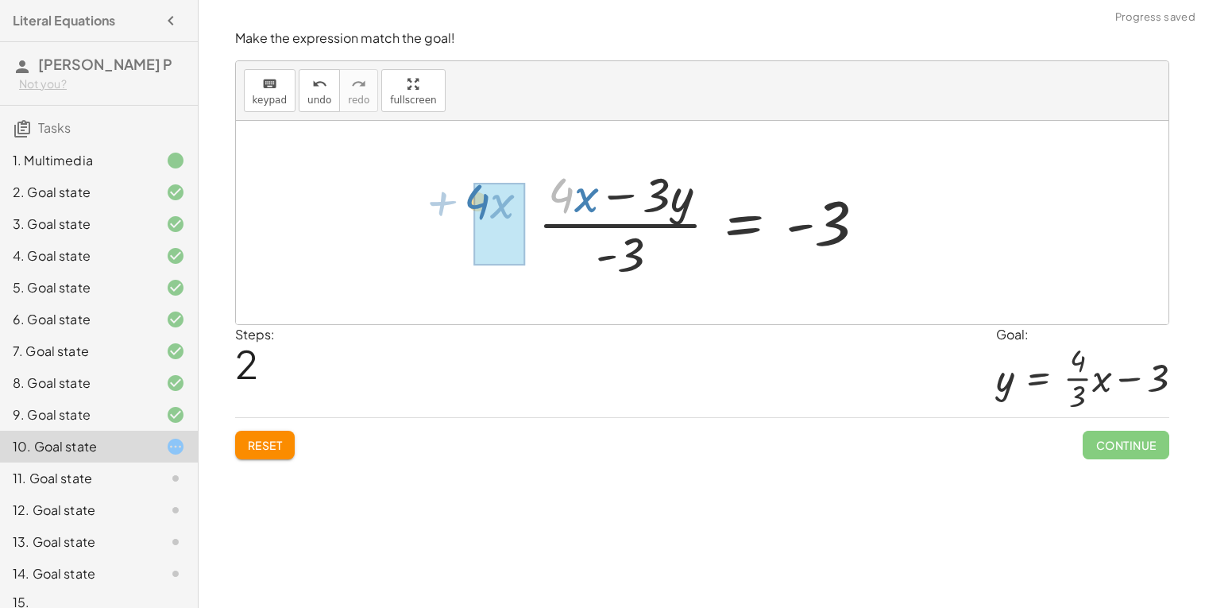
drag, startPoint x: 570, startPoint y: 203, endPoint x: 485, endPoint y: 209, distance: 85.2
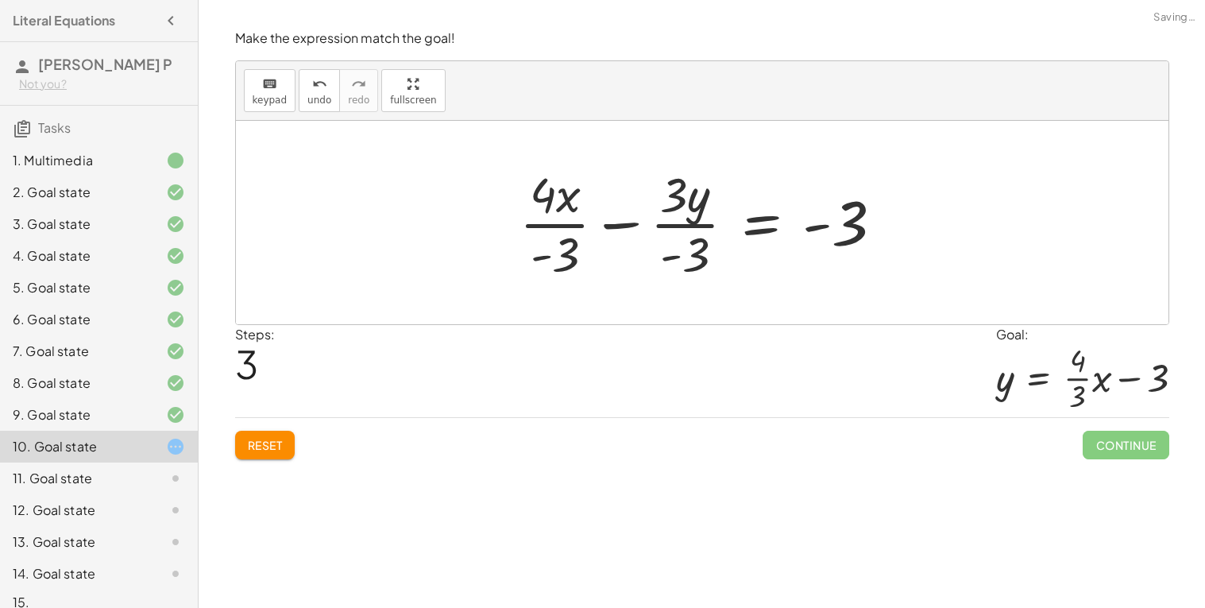
click at [674, 226] on div at bounding box center [708, 222] width 392 height 122
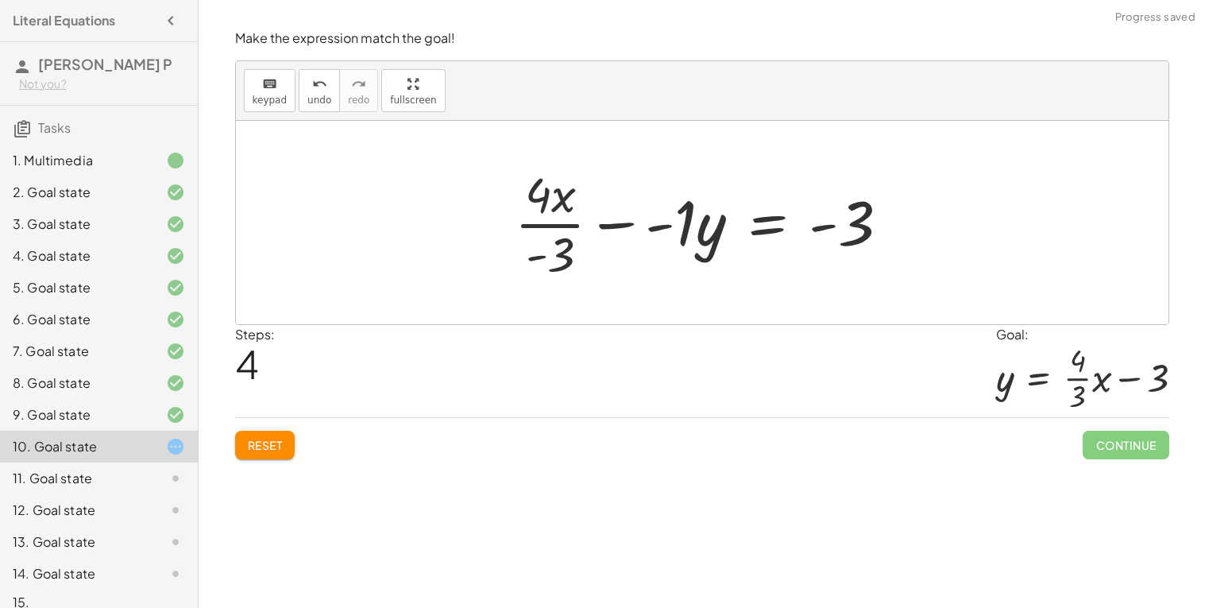
click at [674, 226] on div at bounding box center [709, 222] width 404 height 122
click at [688, 231] on div at bounding box center [709, 222] width 404 height 122
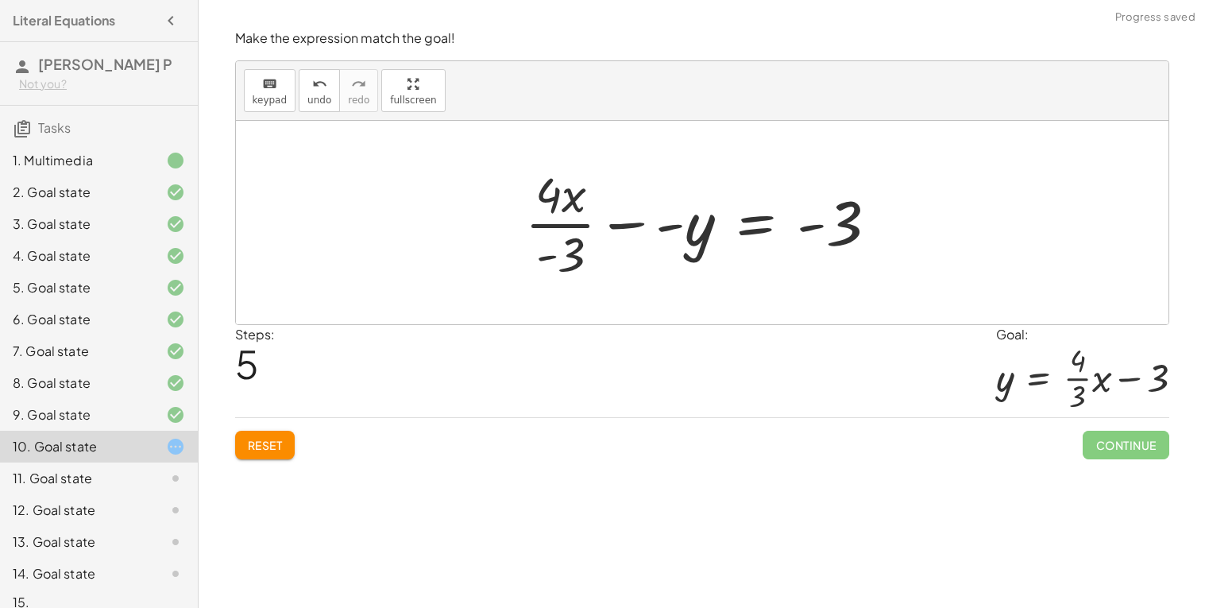
click at [757, 227] on div at bounding box center [707, 222] width 381 height 122
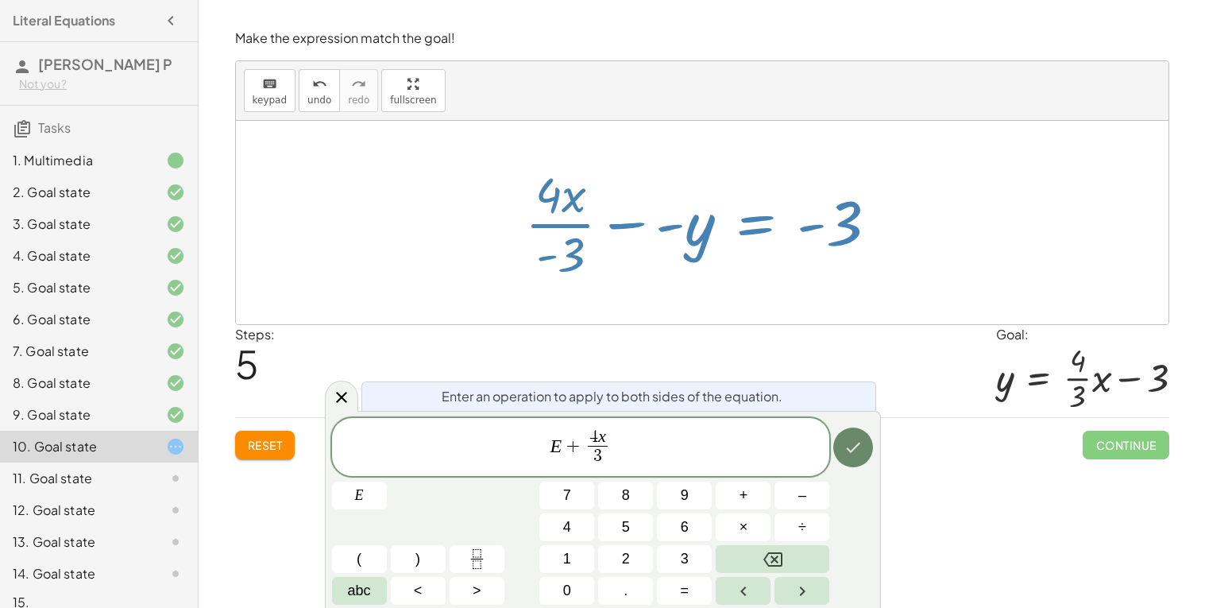
click at [854, 462] on button "Done" at bounding box center [853, 447] width 40 height 40
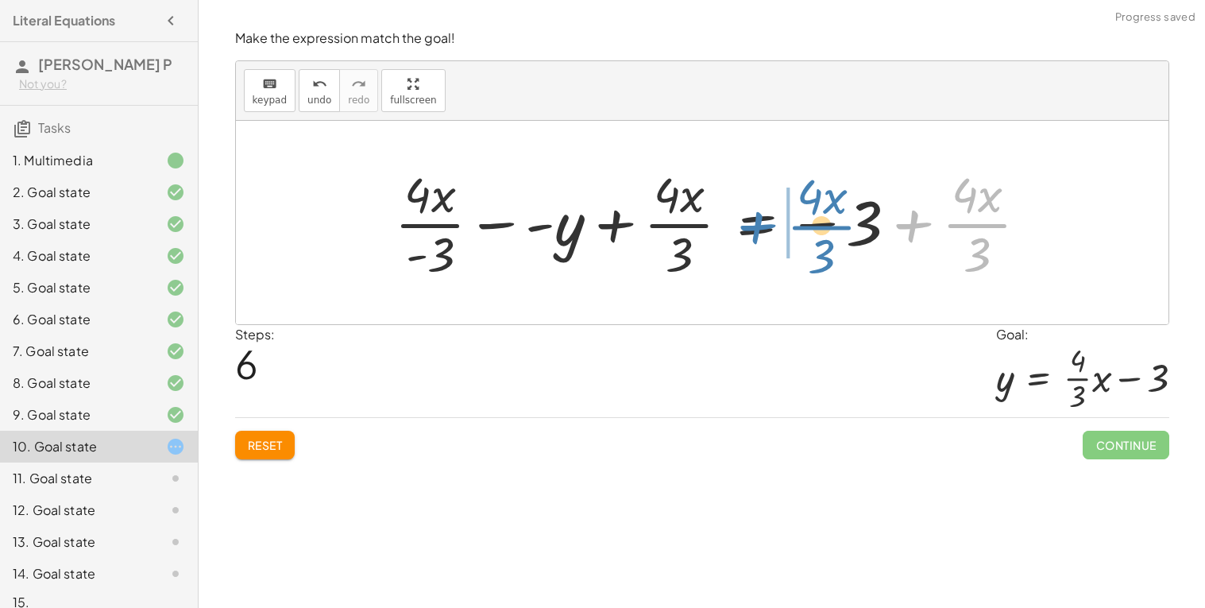
drag, startPoint x: 960, startPoint y: 226, endPoint x: 806, endPoint y: 226, distance: 154.1
click at [806, 226] on div at bounding box center [718, 222] width 663 height 122
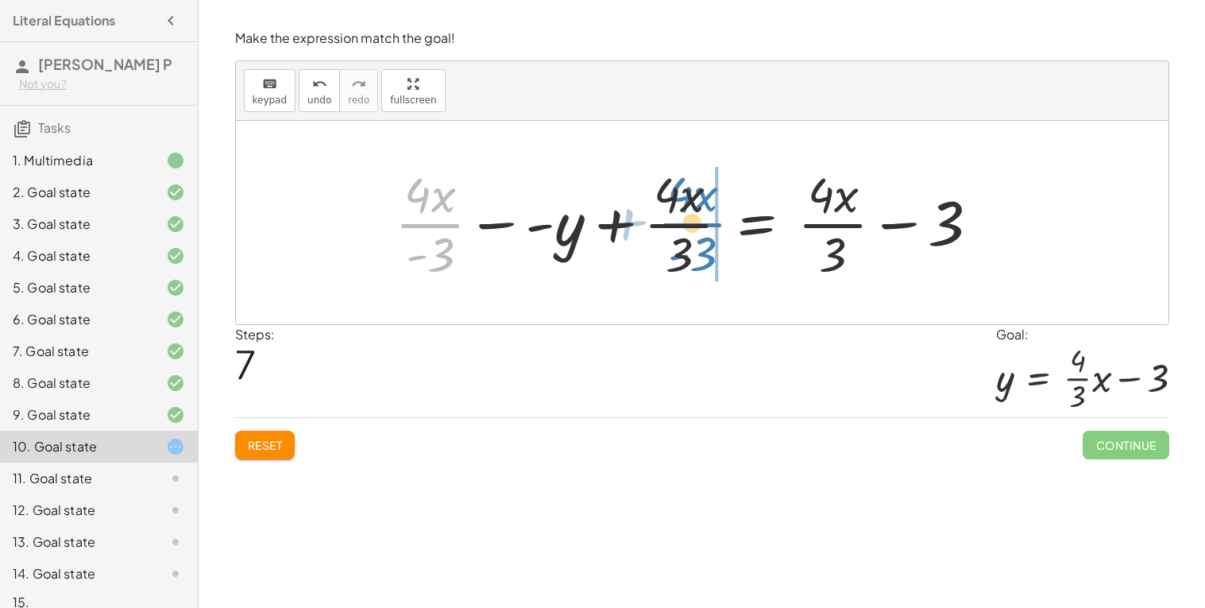
drag, startPoint x: 440, startPoint y: 225, endPoint x: 704, endPoint y: 222, distance: 263.8
click at [704, 222] on div at bounding box center [693, 222] width 613 height 122
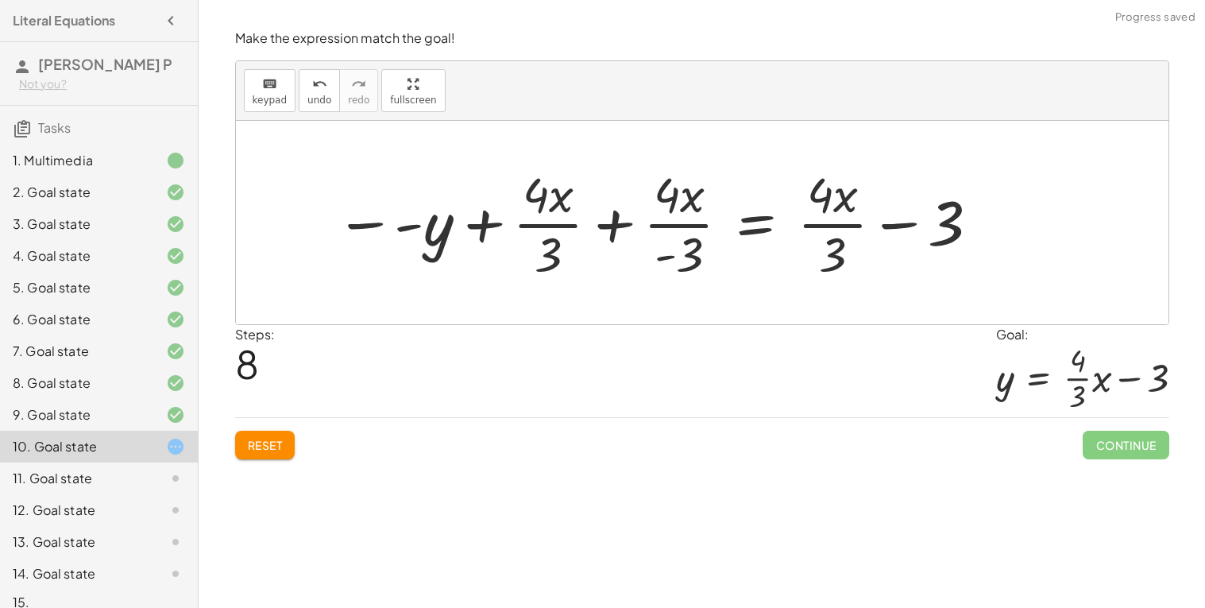
click at [617, 222] on div at bounding box center [658, 222] width 663 height 122
click at [413, 226] on div at bounding box center [658, 222] width 663 height 122
drag, startPoint x: 687, startPoint y: 264, endPoint x: 648, endPoint y: 255, distance: 40.7
click at [648, 255] on div at bounding box center [708, 222] width 585 height 122
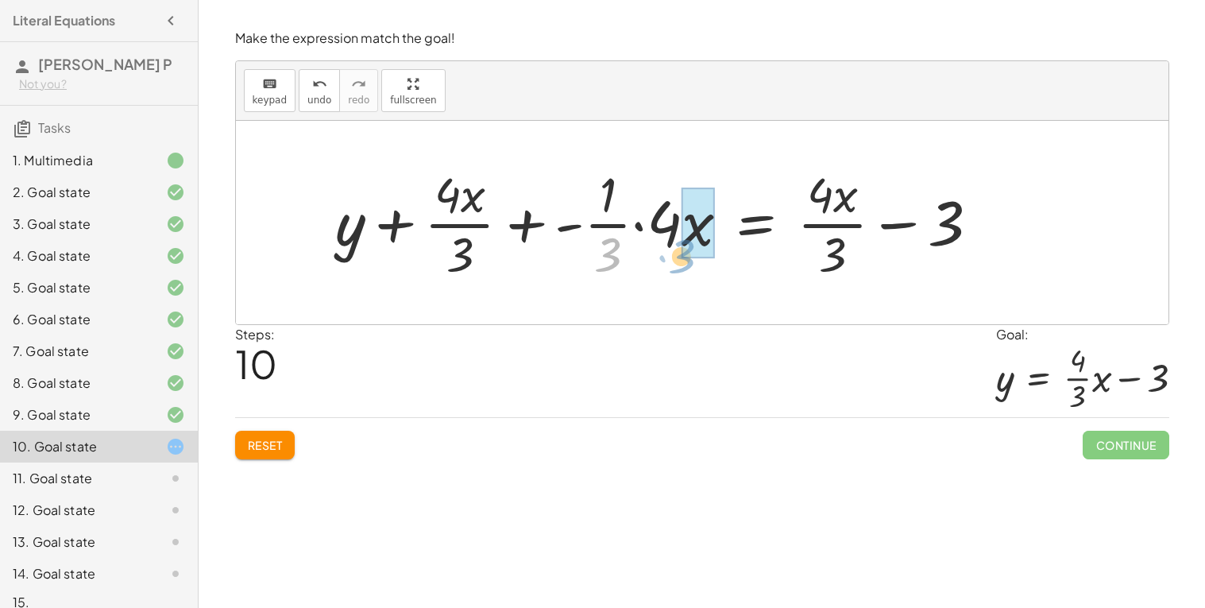
drag, startPoint x: 613, startPoint y: 255, endPoint x: 687, endPoint y: 257, distance: 73.9
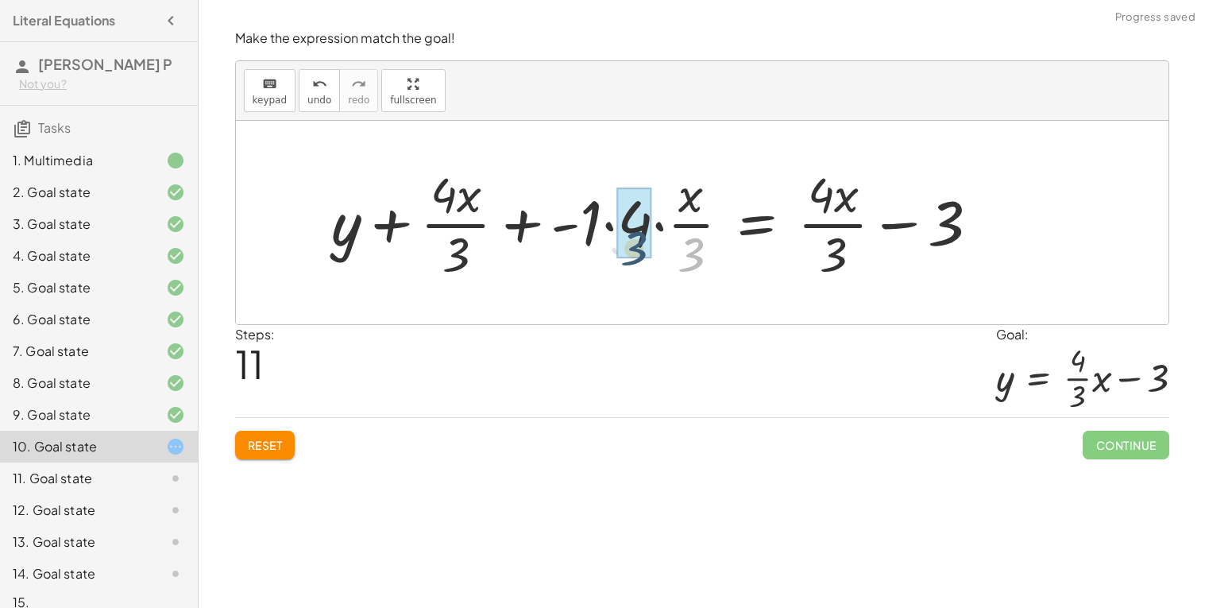
drag, startPoint x: 694, startPoint y: 257, endPoint x: 634, endPoint y: 250, distance: 59.9
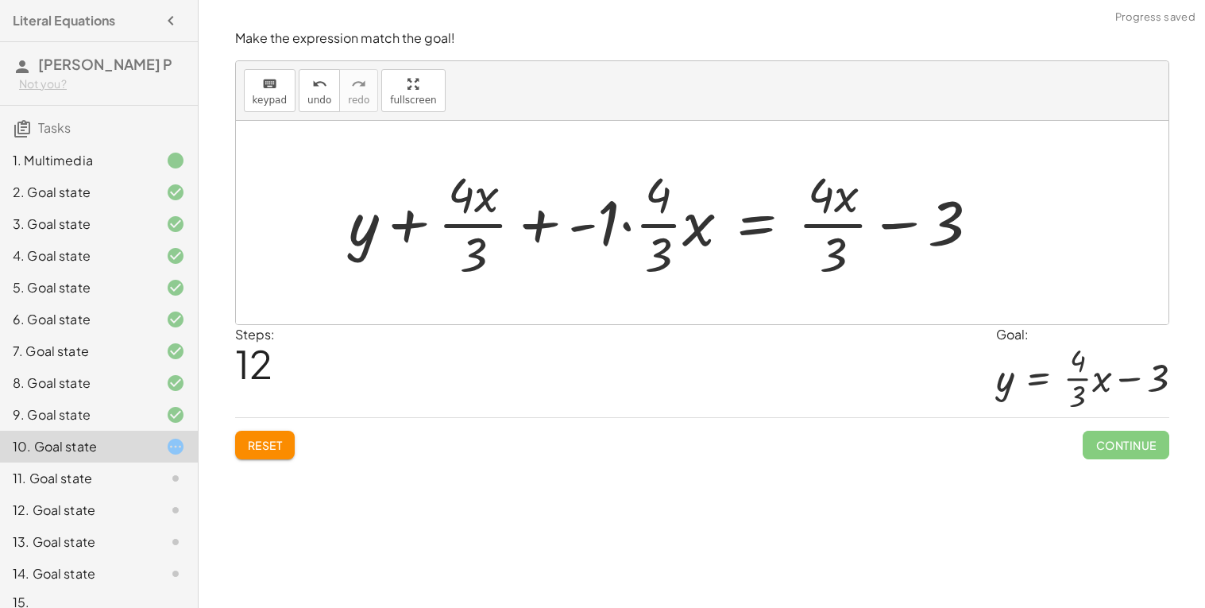
click at [605, 229] on div at bounding box center [671, 222] width 660 height 122
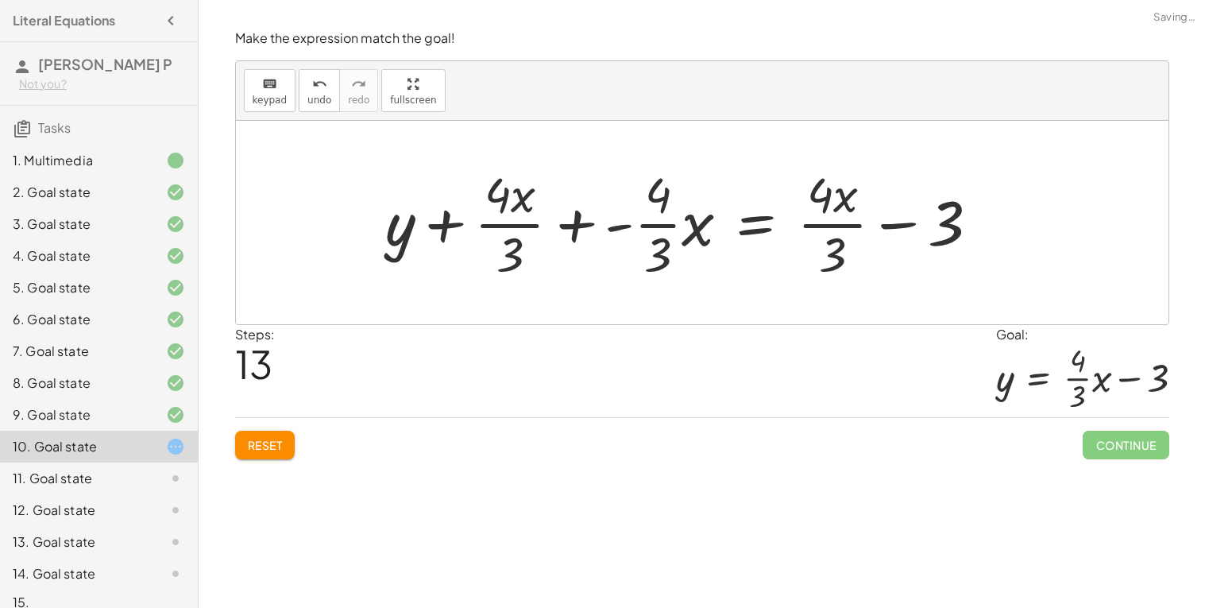
click at [626, 230] on div at bounding box center [688, 222] width 623 height 122
click at [601, 227] on div at bounding box center [688, 222] width 623 height 122
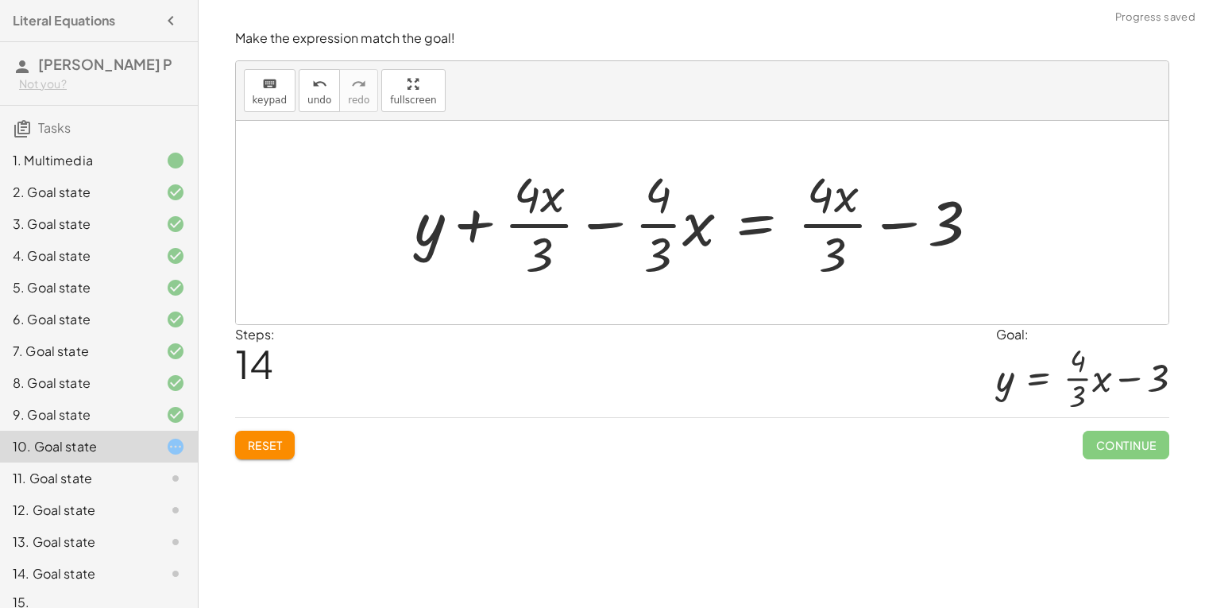
click at [609, 226] on div at bounding box center [703, 222] width 593 height 122
drag, startPoint x: 698, startPoint y: 214, endPoint x: 686, endPoint y: 200, distance: 17.5
click at [686, 199] on div at bounding box center [703, 222] width 593 height 122
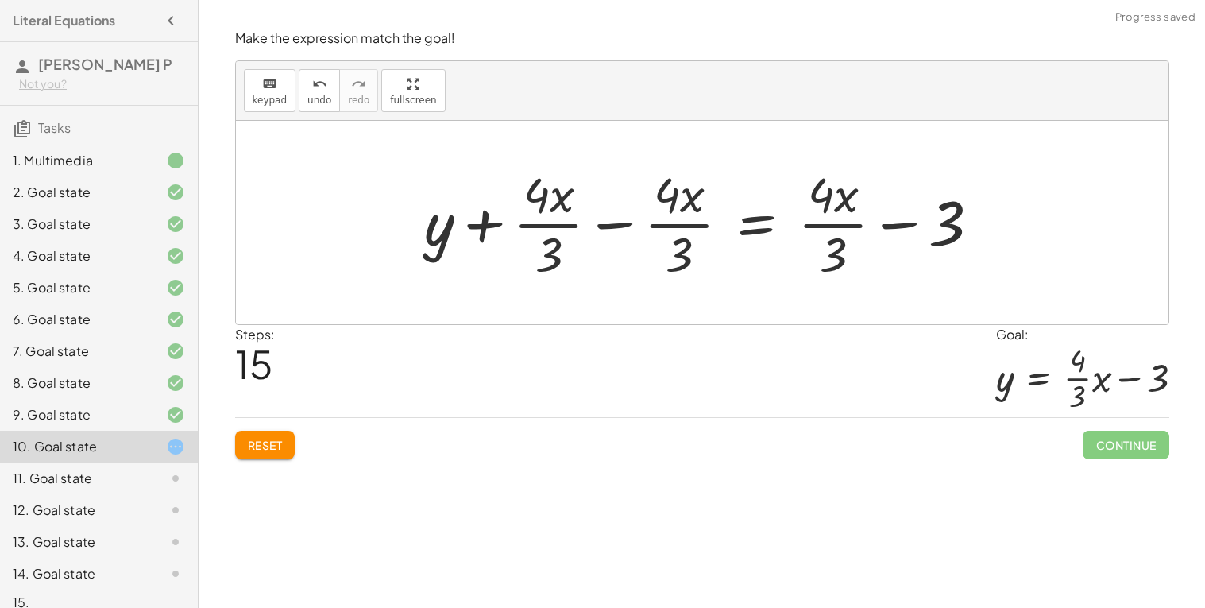
click at [617, 226] on div at bounding box center [708, 222] width 585 height 122
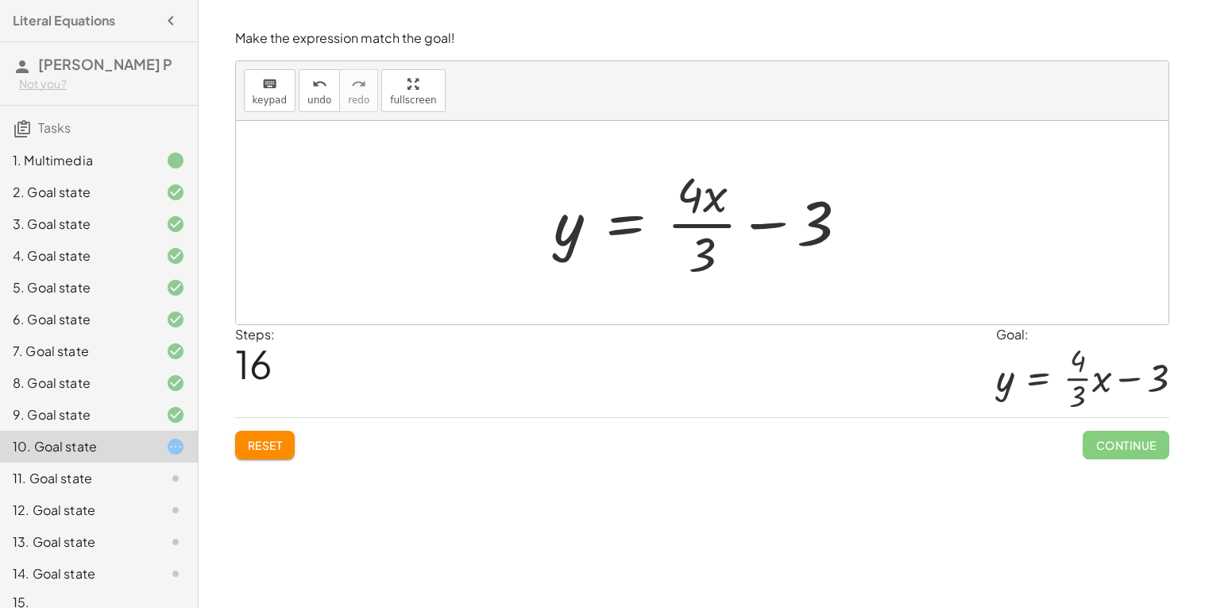
click at [755, 268] on div at bounding box center [708, 222] width 323 height 122
drag, startPoint x: 711, startPoint y: 198, endPoint x: 740, endPoint y: 226, distance: 40.5
click at [740, 226] on div at bounding box center [708, 222] width 323 height 122
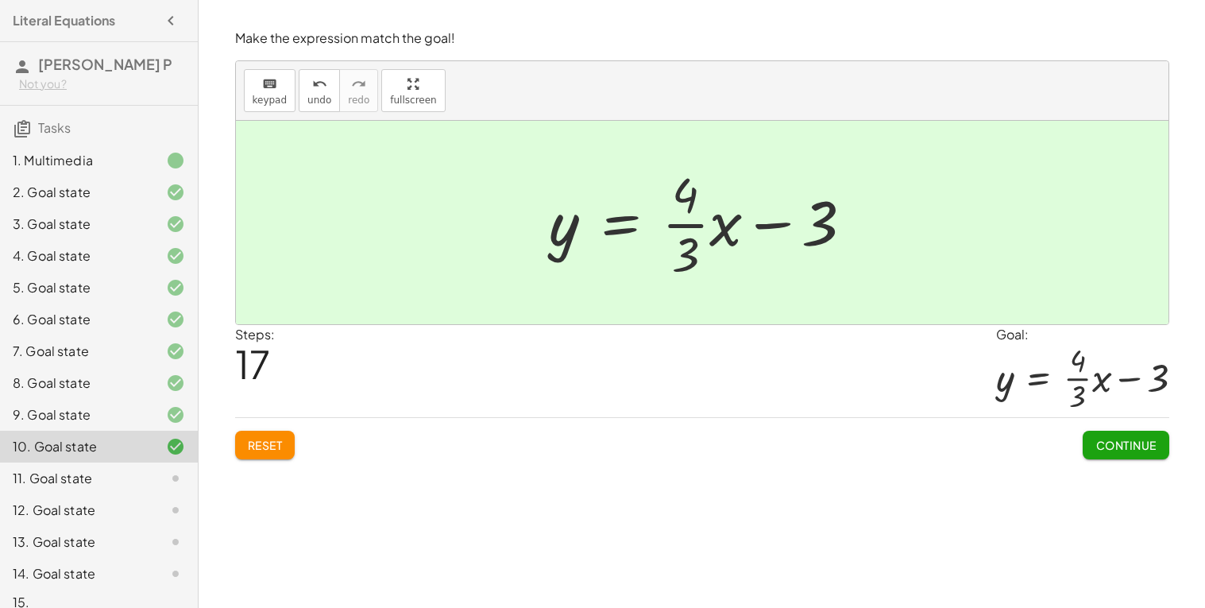
click at [1141, 450] on span "Continue" at bounding box center [1126, 445] width 60 height 14
